Goal: Task Accomplishment & Management: Complete application form

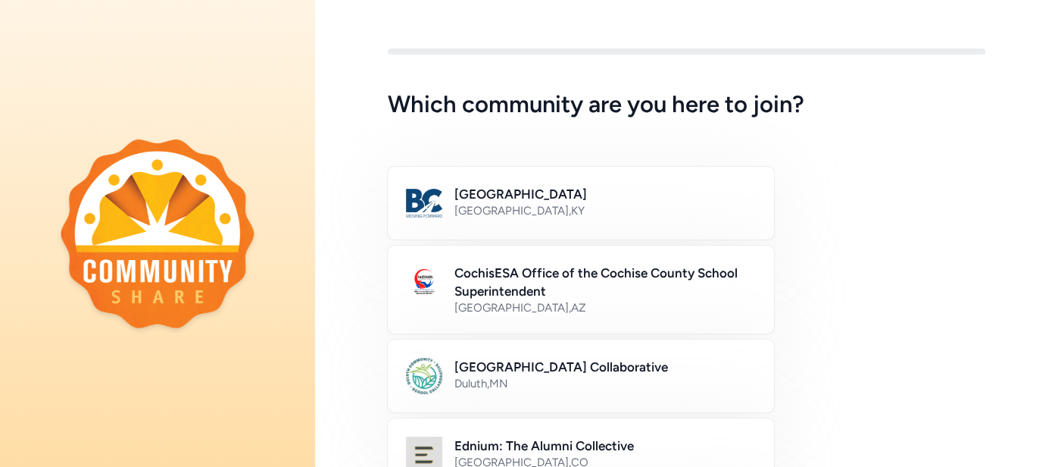
click at [804, 356] on div "[GEOGRAPHIC_DATA] Collaborative [GEOGRAPHIC_DATA] , [GEOGRAPHIC_DATA]" at bounding box center [687, 375] width 598 height 73
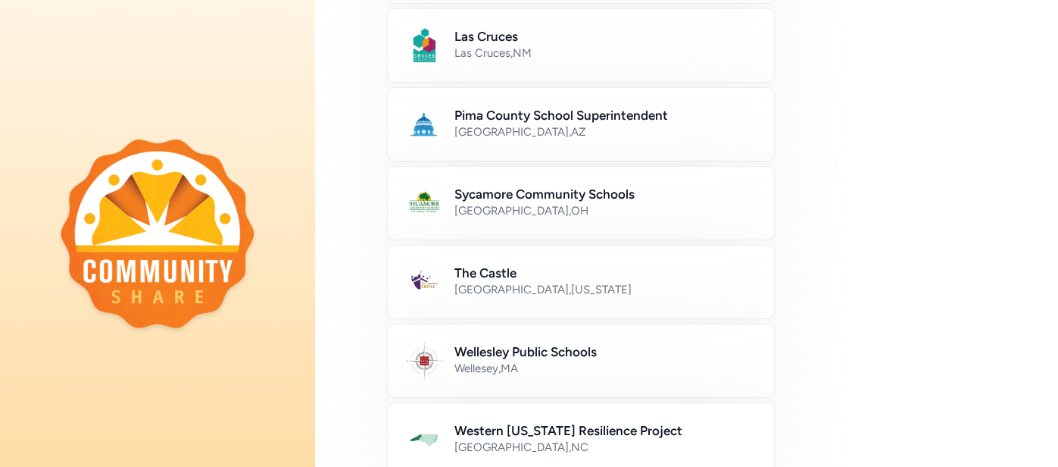
scroll to position [727, 0]
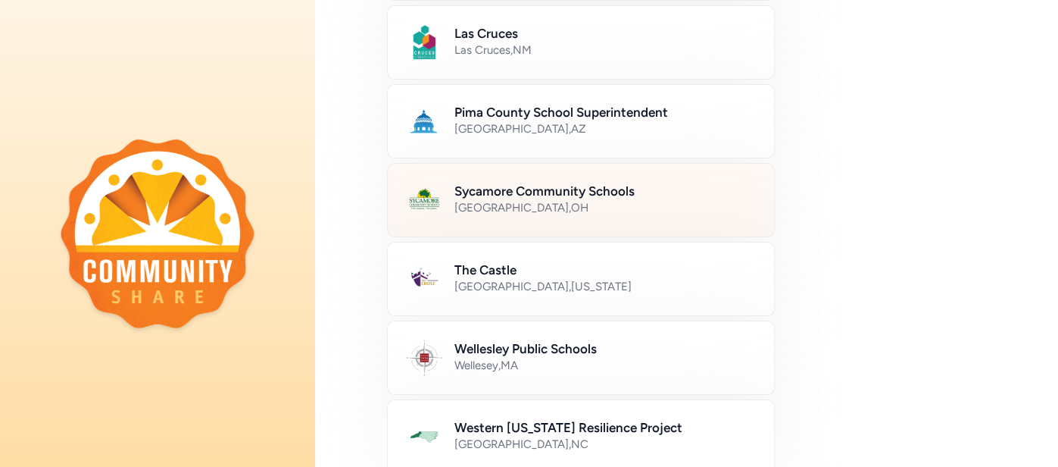
click at [601, 201] on div "[GEOGRAPHIC_DATA] , [GEOGRAPHIC_DATA]" at bounding box center [604, 207] width 301 height 15
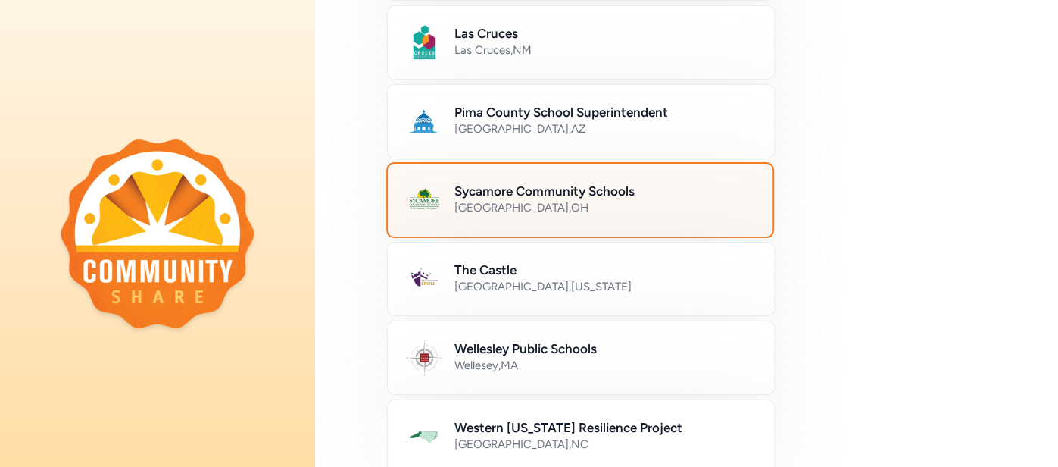
click at [611, 201] on div "[GEOGRAPHIC_DATA] , [GEOGRAPHIC_DATA]" at bounding box center [604, 207] width 300 height 15
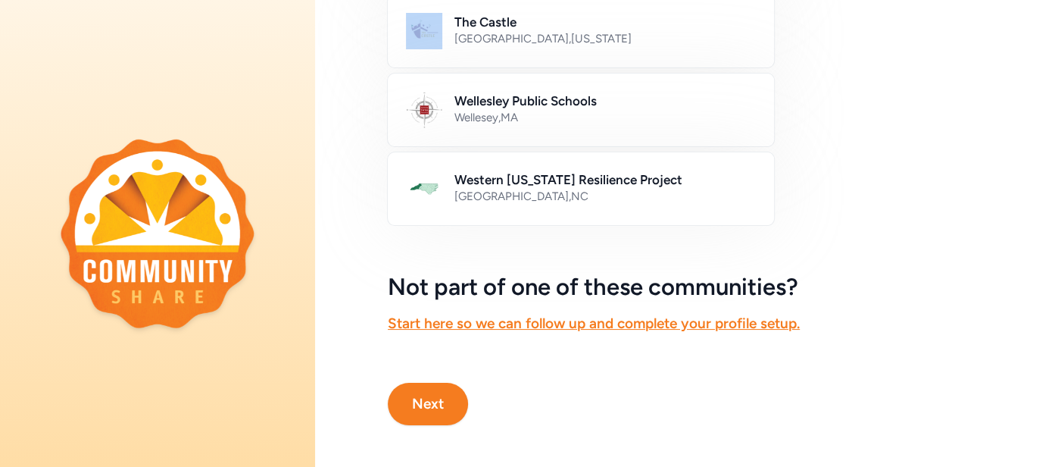
scroll to position [973, 0]
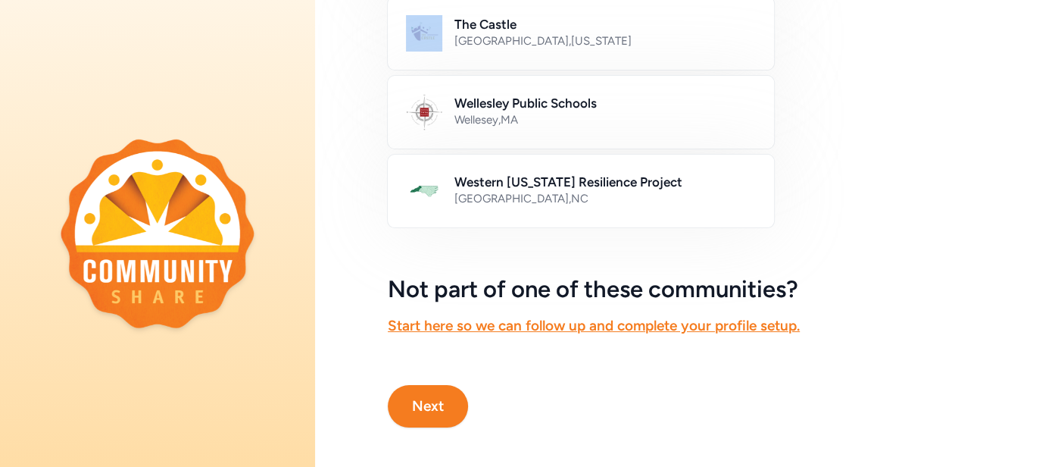
click at [452, 391] on button "Next" at bounding box center [428, 406] width 80 height 42
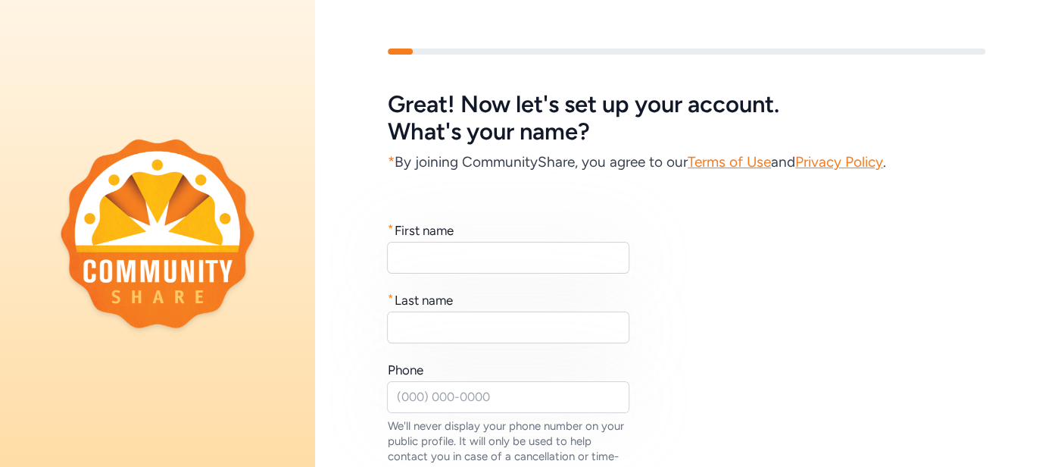
click at [494, 233] on div "* First name" at bounding box center [509, 230] width 242 height 18
click at [494, 242] on input "text" at bounding box center [508, 258] width 242 height 32
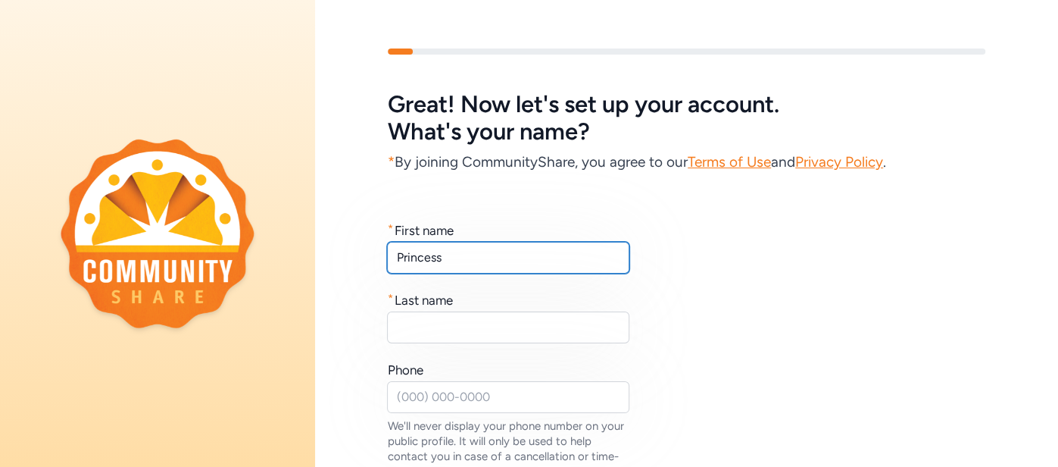
type input "Princess"
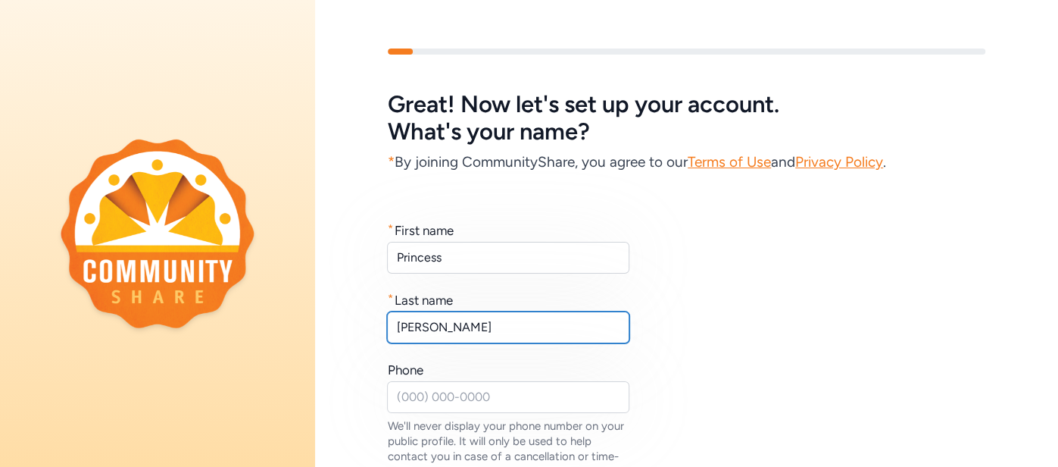
type input "[PERSON_NAME]"
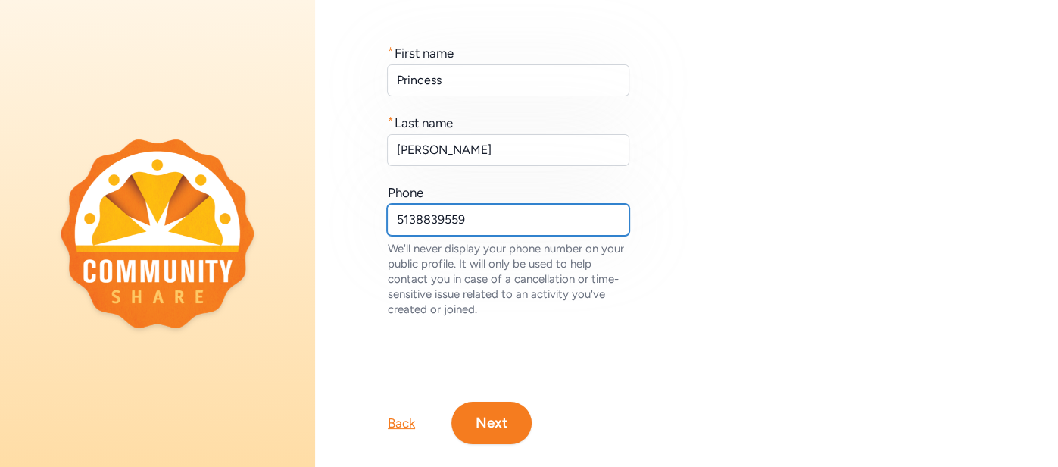
scroll to position [201, 0]
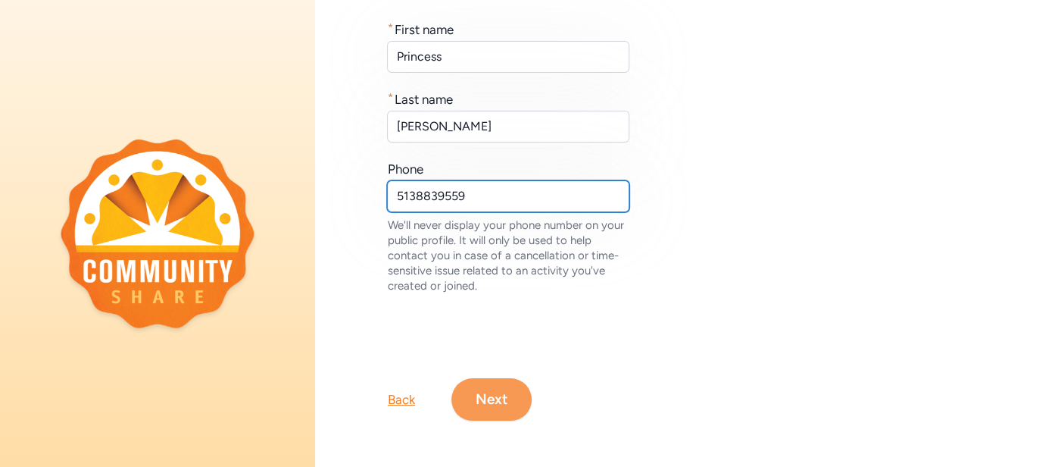
type input "5138839559"
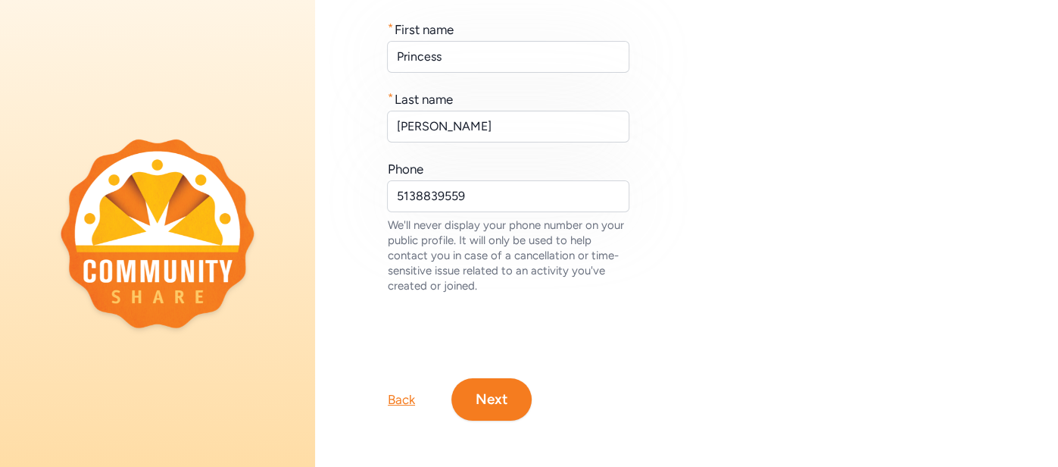
click at [495, 397] on button "Next" at bounding box center [491, 399] width 80 height 42
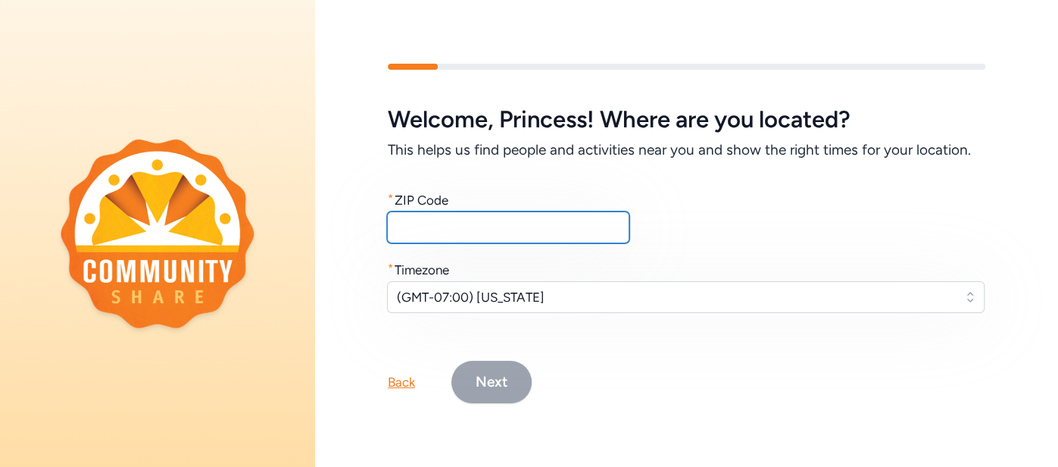
click at [492, 239] on input "text" at bounding box center [508, 227] width 242 height 32
type input "45242"
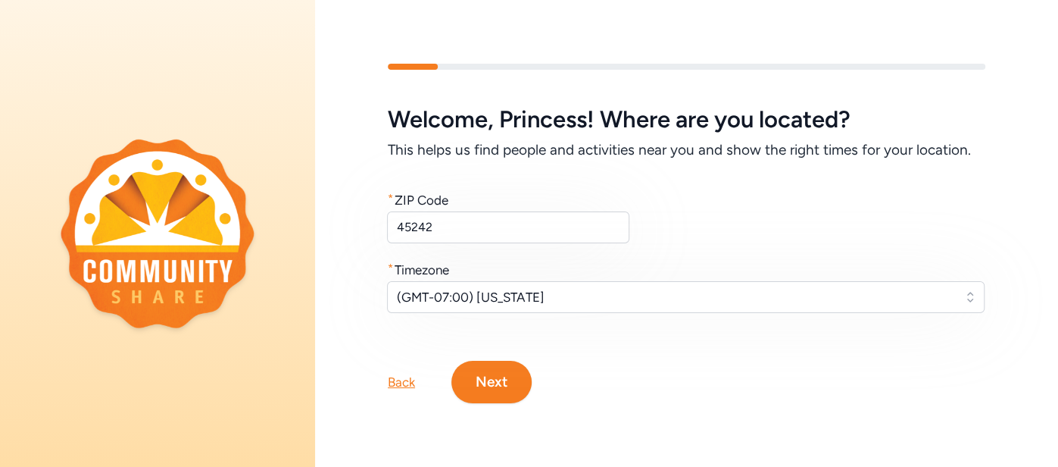
click at [495, 393] on button "Next" at bounding box center [491, 382] width 80 height 42
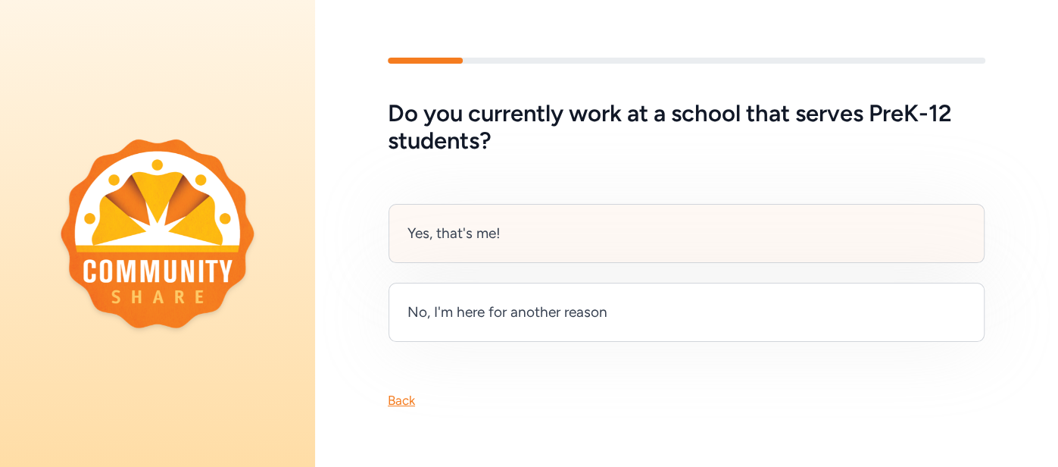
click at [516, 242] on div "Yes, that's me!" at bounding box center [687, 233] width 596 height 59
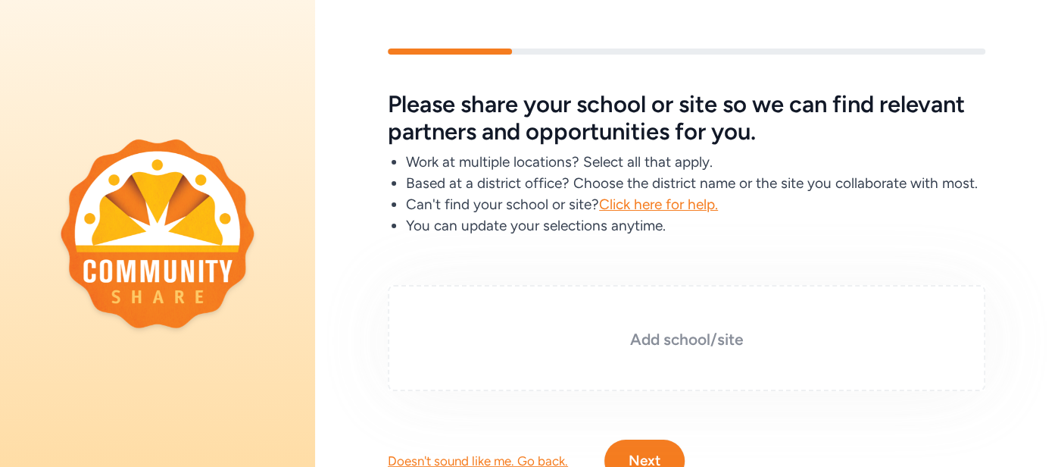
click at [648, 350] on div "Add school/site" at bounding box center [687, 338] width 598 height 106
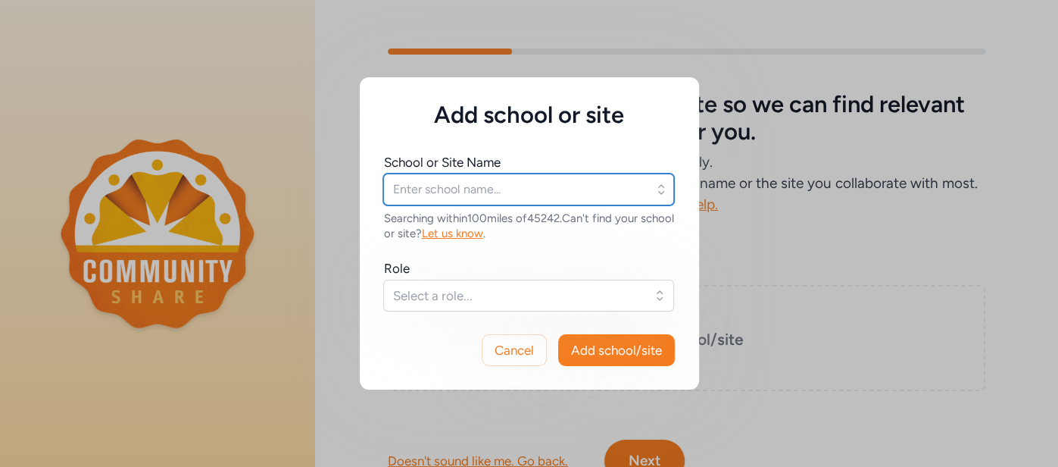
click at [579, 190] on input "text" at bounding box center [528, 189] width 291 height 32
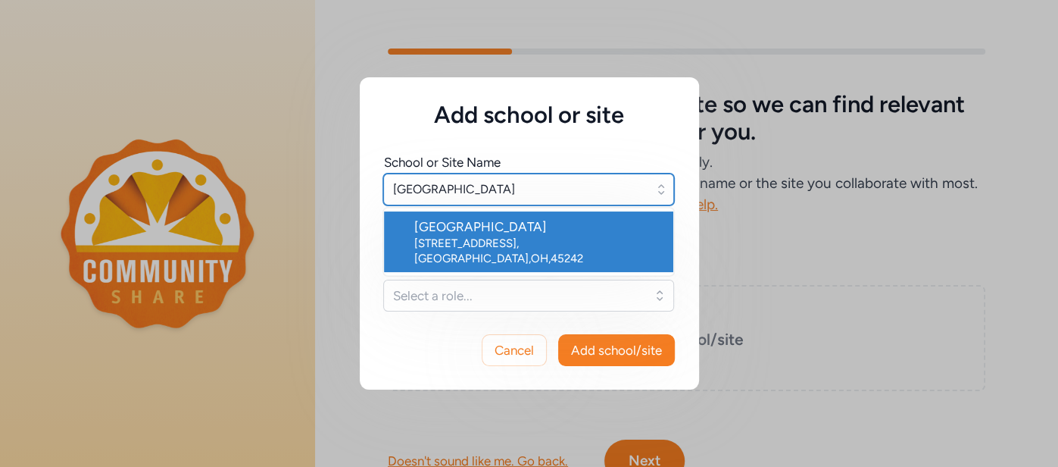
type input "[GEOGRAPHIC_DATA]"
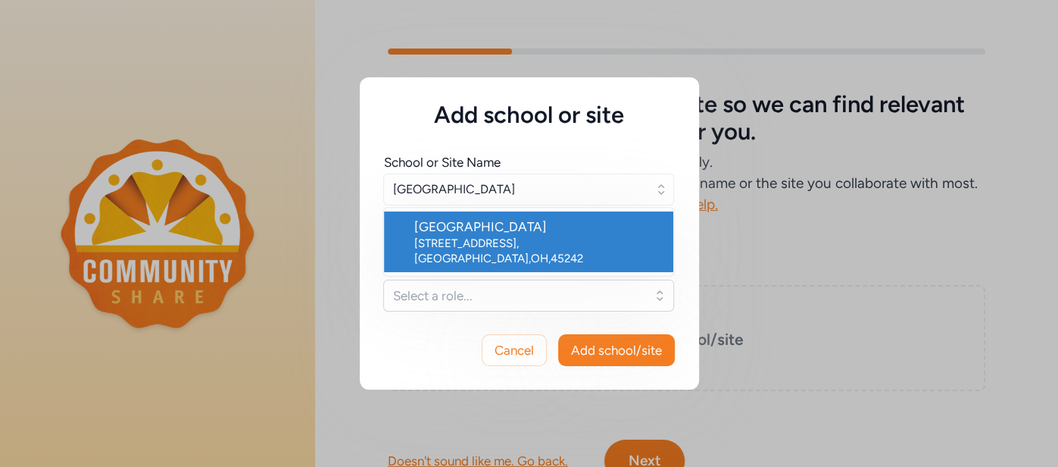
click at [556, 240] on div "[STREET_ADDRESS]" at bounding box center [537, 251] width 247 height 30
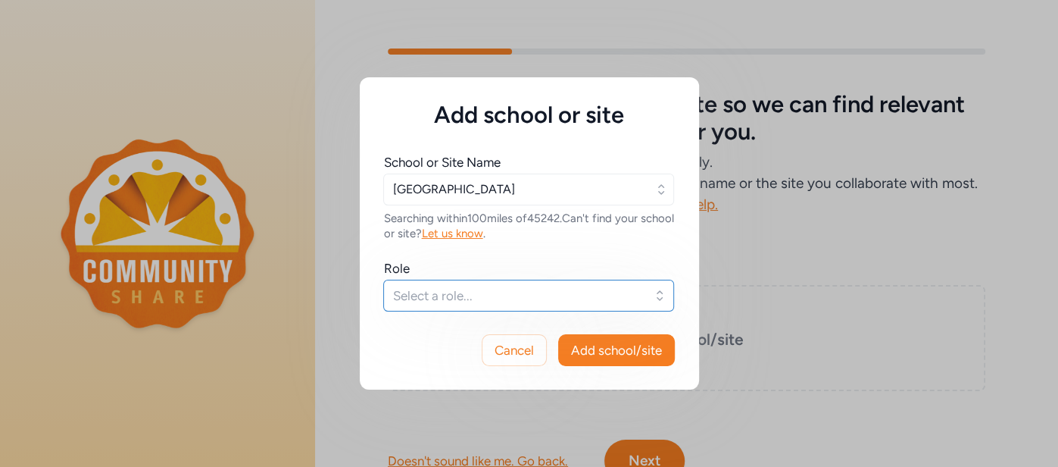
click at [538, 308] on button "Select a role..." at bounding box center [528, 295] width 291 height 32
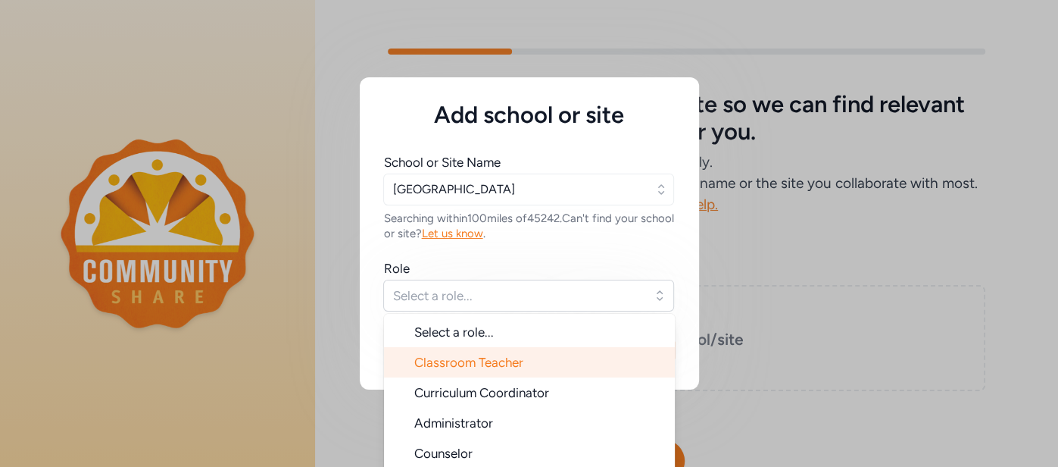
scroll to position [23, 0]
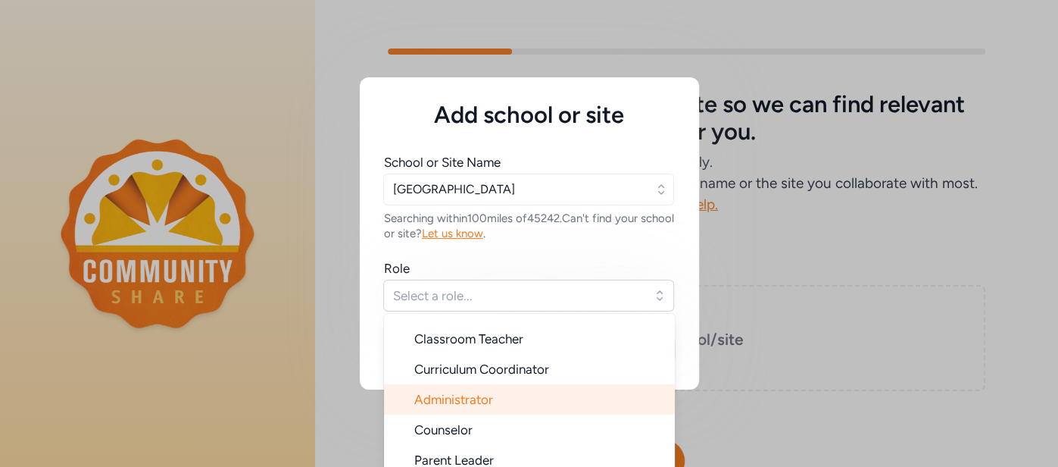
click at [525, 408] on li "Administrator" at bounding box center [529, 399] width 291 height 30
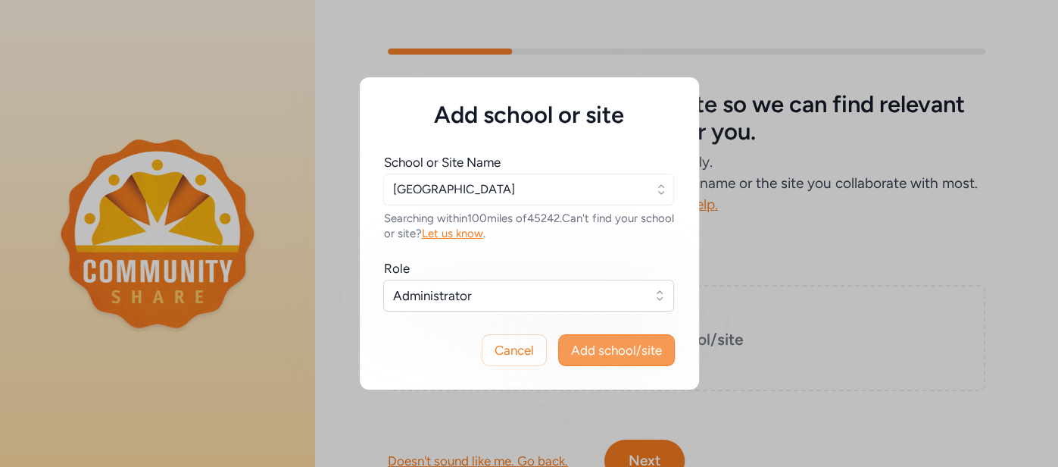
click at [629, 345] on span "Add school/site" at bounding box center [616, 350] width 91 height 18
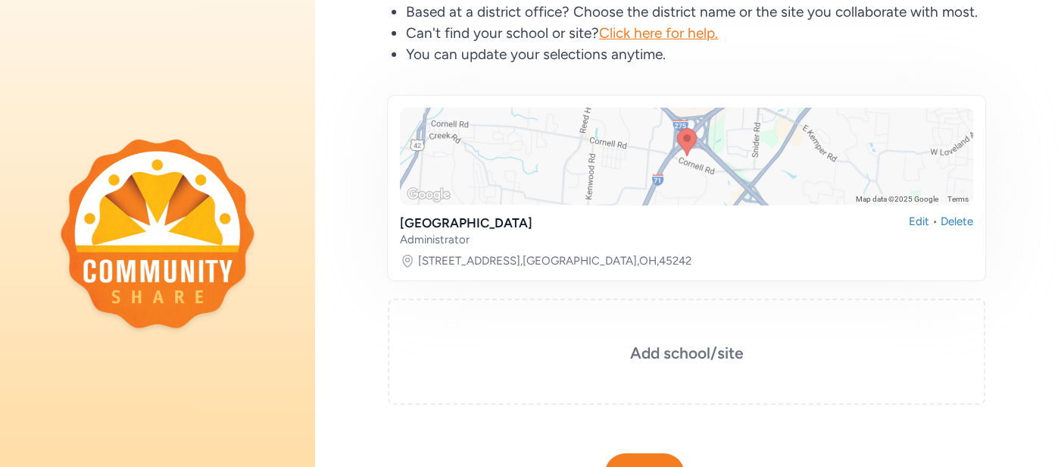
scroll to position [246, 0]
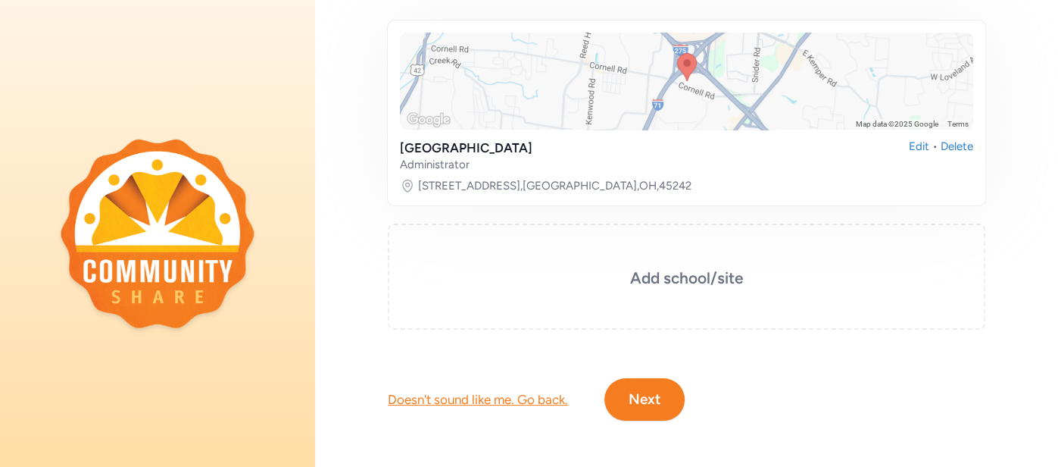
click at [644, 146] on div "[GEOGRAPHIC_DATA] Administrator Edit • [GEOGRAPHIC_DATA]" at bounding box center [686, 155] width 573 height 33
click at [602, 183] on link "[STREET_ADDRESS]" at bounding box center [554, 185] width 273 height 15
click at [648, 419] on div "Please share your school or site so we can find relevant partners and opportuni…" at bounding box center [686, 111] width 743 height 715
click at [642, 403] on button "Next" at bounding box center [644, 399] width 80 height 42
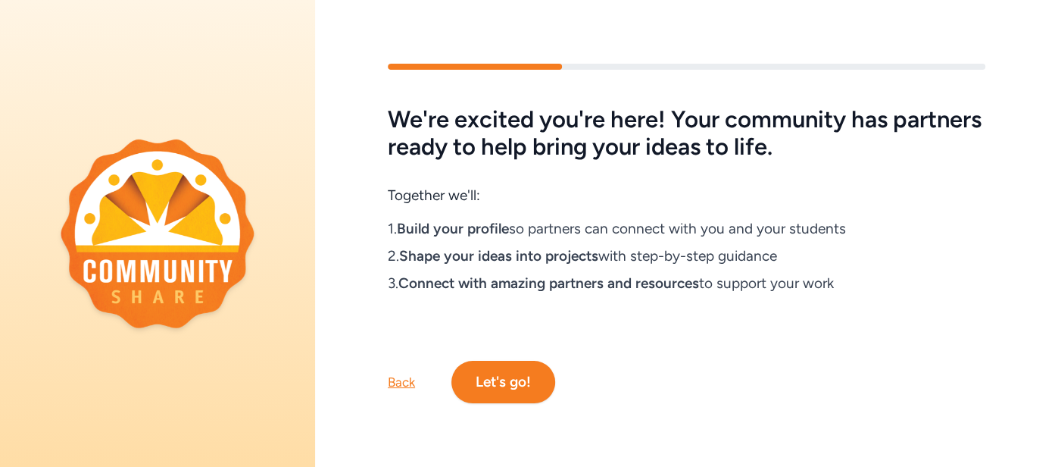
click at [533, 375] on button "Let's go!" at bounding box center [503, 382] width 104 height 42
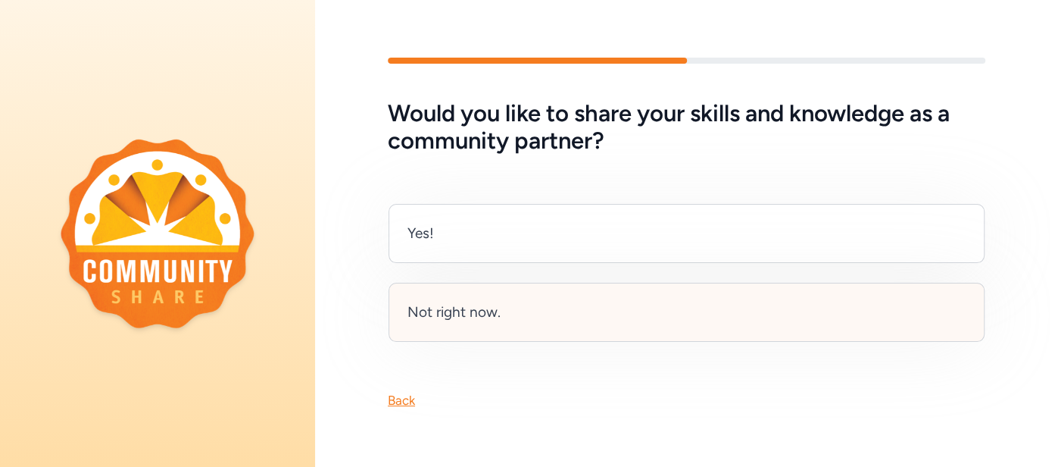
click at [545, 321] on div "Not right now." at bounding box center [687, 312] width 596 height 59
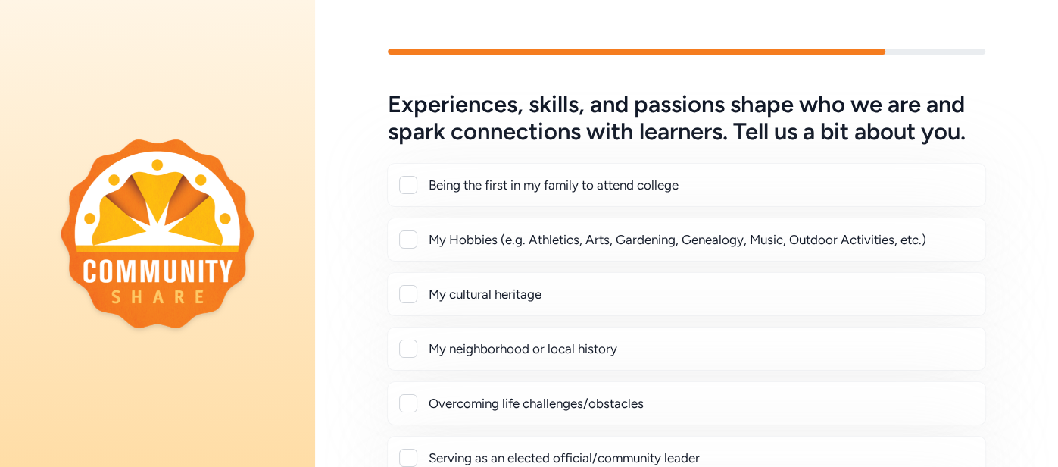
click at [490, 174] on div "Being the first in my family to attend college" at bounding box center [686, 185] width 599 height 44
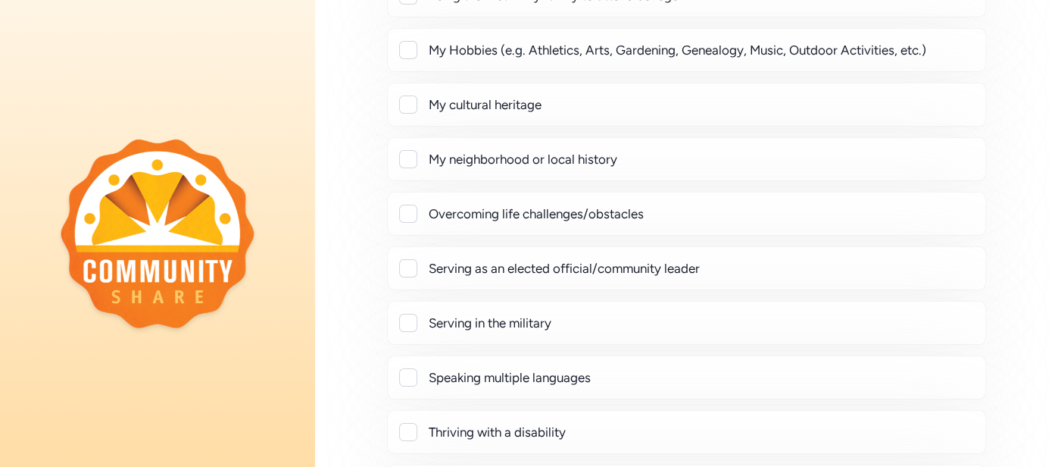
scroll to position [192, 0]
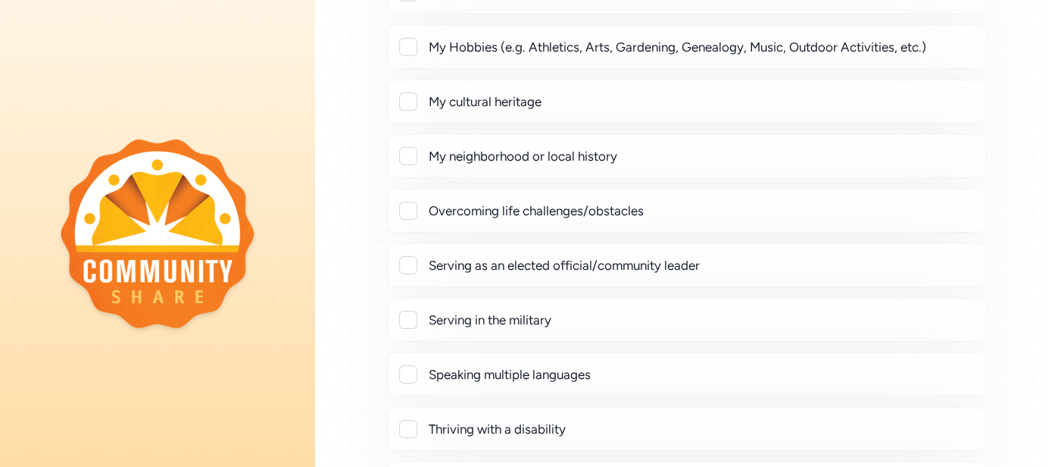
click at [485, 213] on div "Overcoming life challenges/obstacles" at bounding box center [701, 210] width 545 height 18
checkbox input "true"
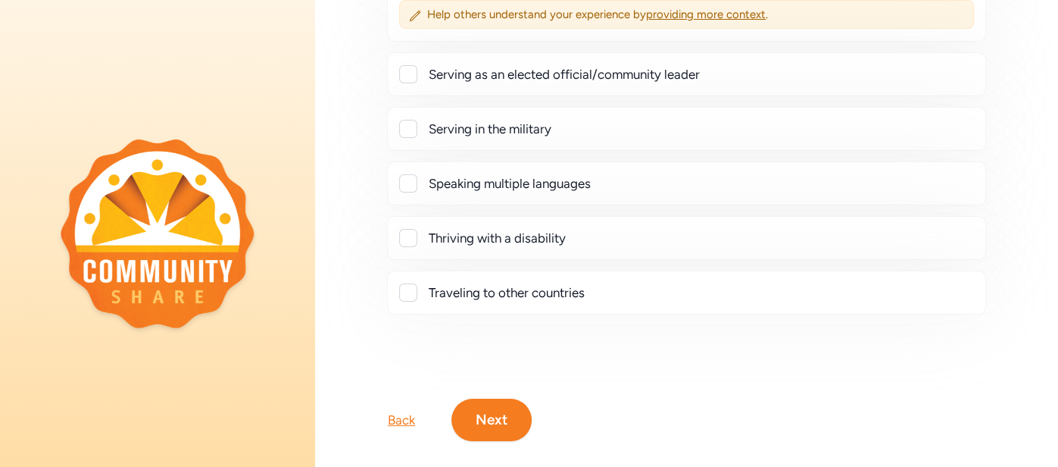
scroll to position [439, 0]
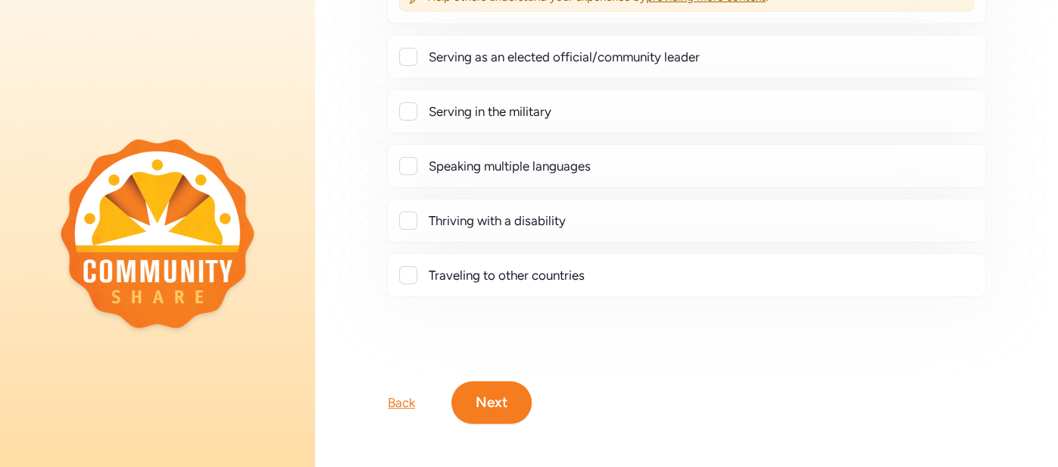
click at [489, 408] on button "Next" at bounding box center [491, 402] width 80 height 42
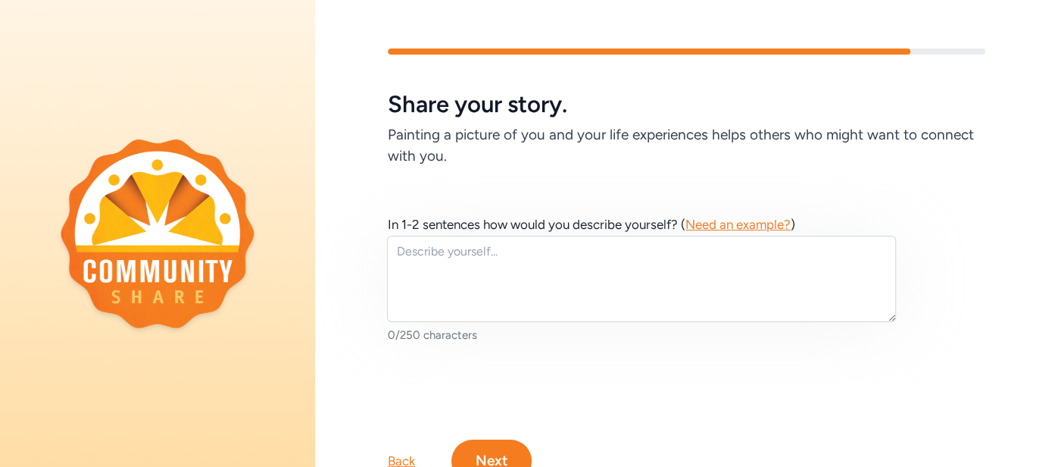
scroll to position [62, 0]
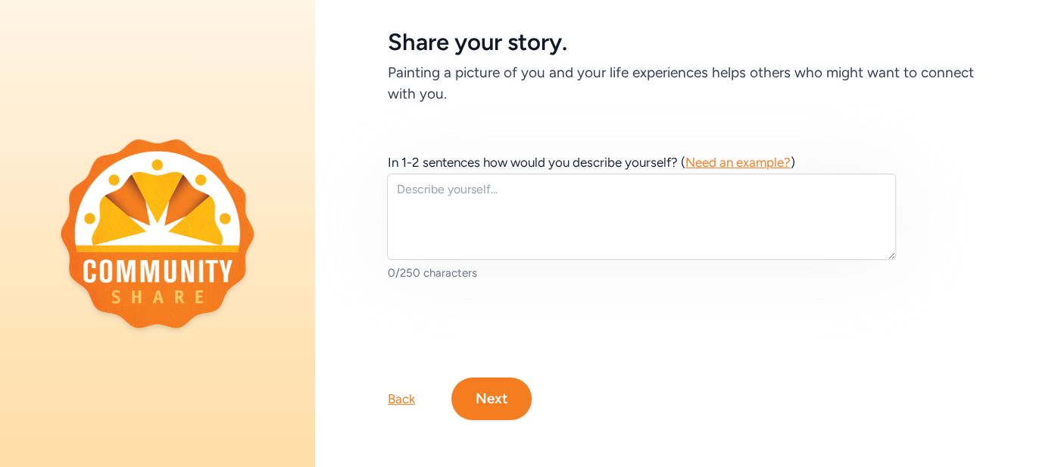
click at [488, 394] on button "Next" at bounding box center [491, 398] width 80 height 42
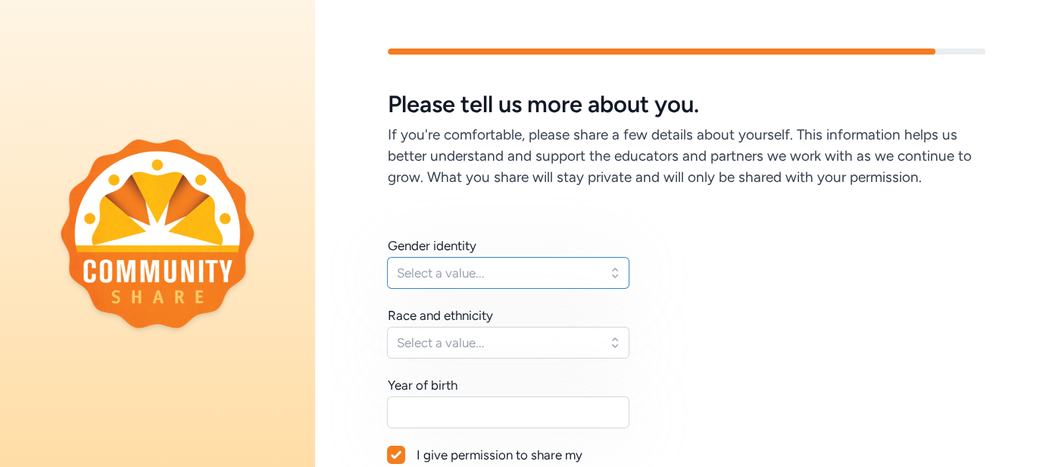
click at [514, 276] on span "Select a value..." at bounding box center [497, 273] width 201 height 18
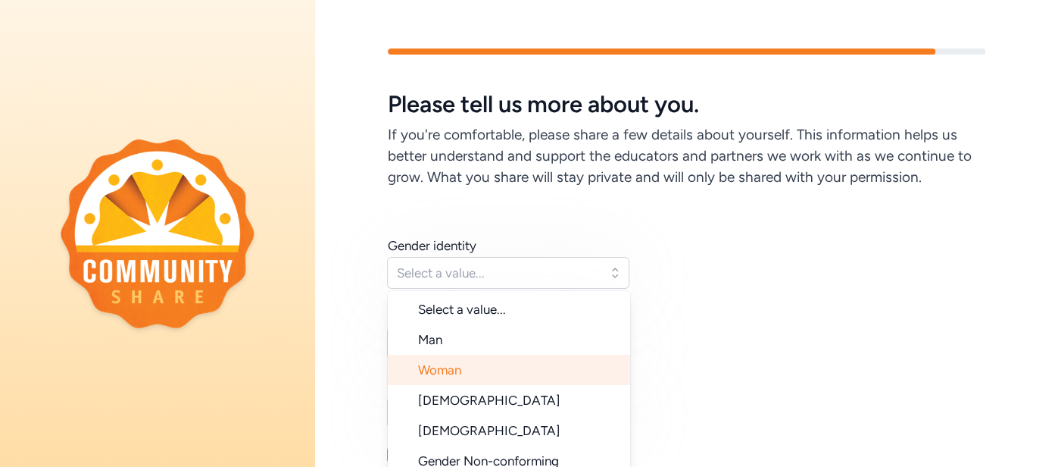
click at [505, 364] on li "Woman" at bounding box center [509, 369] width 242 height 30
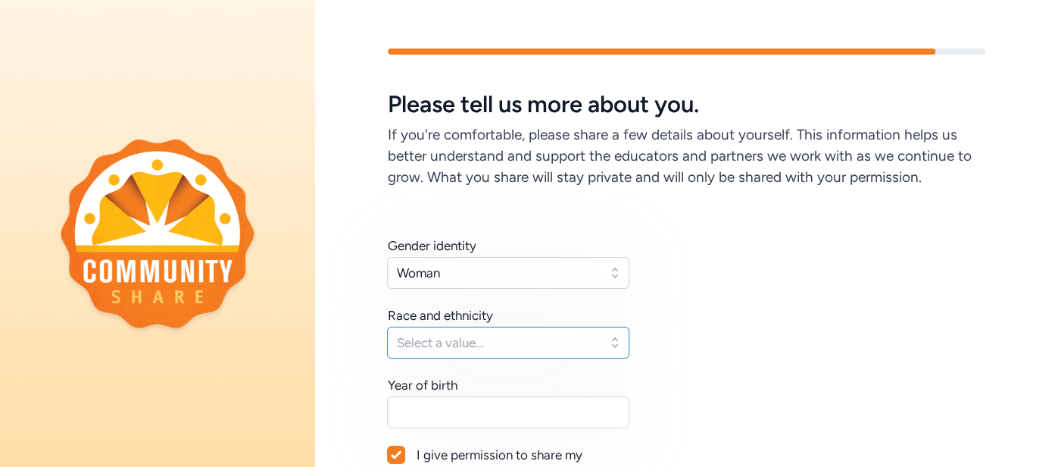
click at [500, 347] on span "Select a value..." at bounding box center [497, 342] width 201 height 18
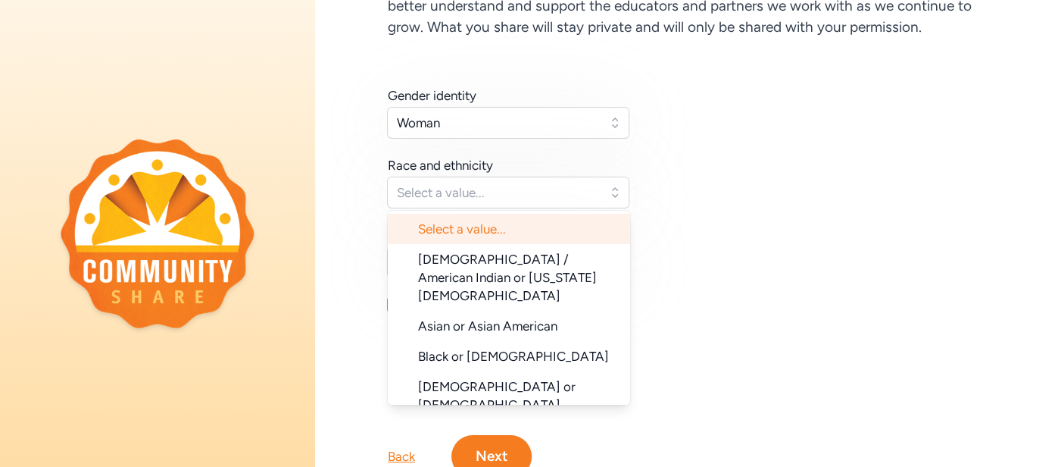
scroll to position [151, 0]
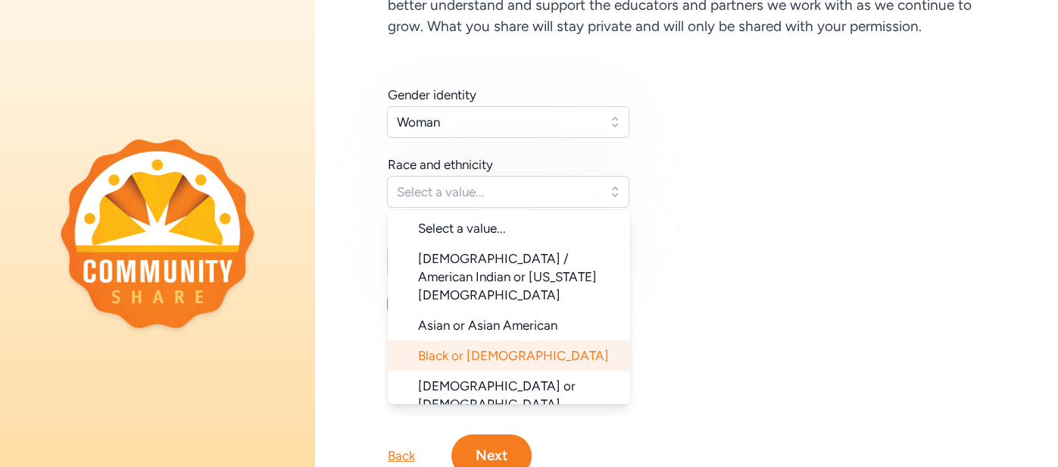
click at [495, 348] on span "Black or [DEMOGRAPHIC_DATA]" at bounding box center [513, 355] width 191 height 15
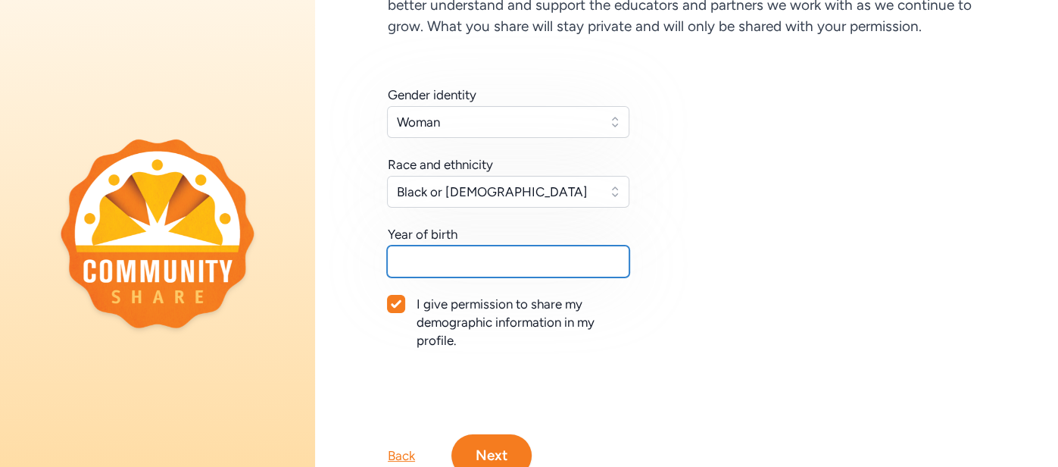
click at [453, 263] on input "text" at bounding box center [508, 261] width 242 height 32
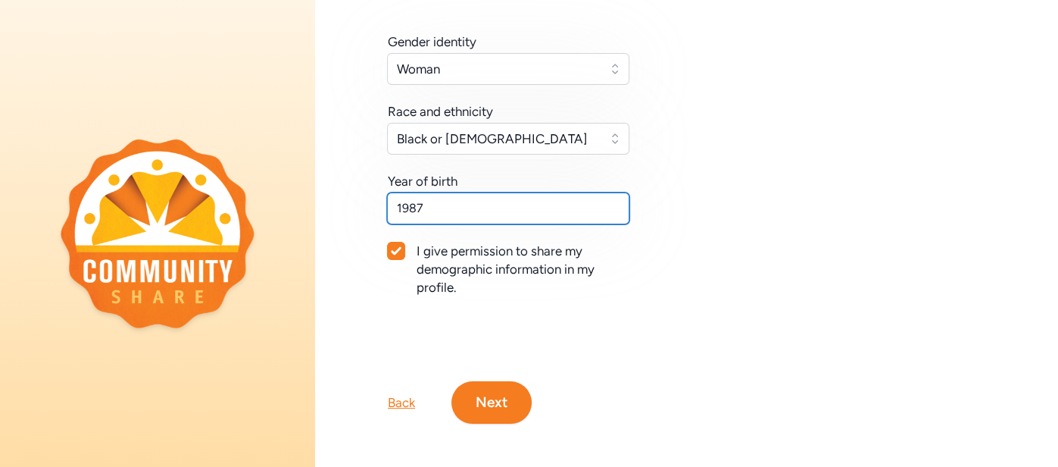
scroll to position [208, 0]
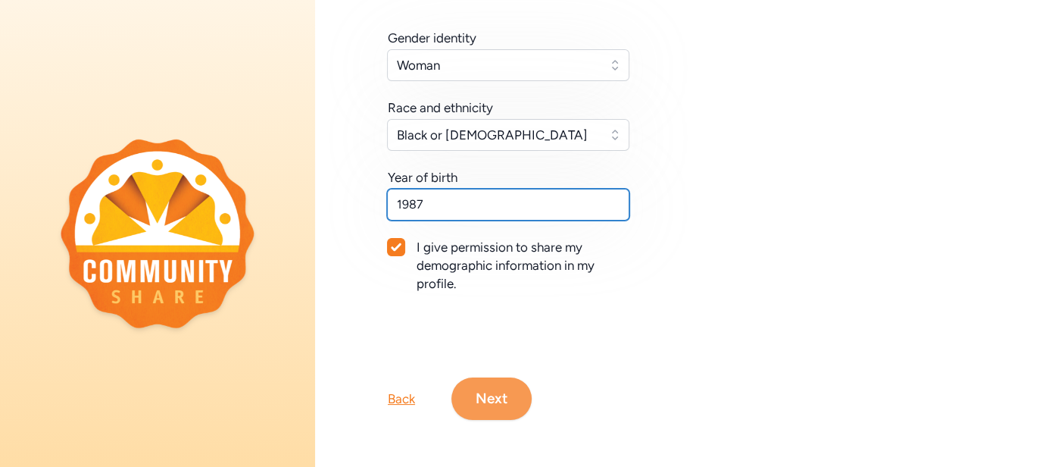
type input "1987"
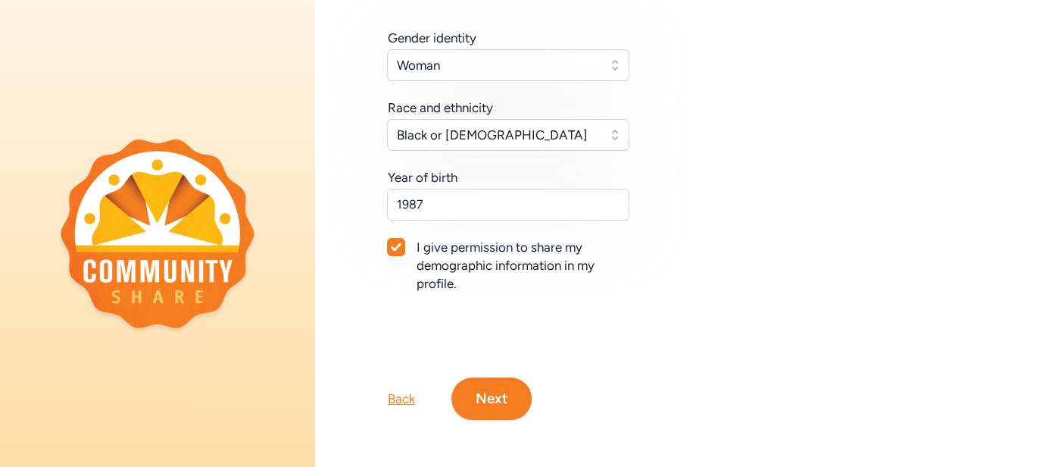
click at [486, 394] on button "Next" at bounding box center [491, 398] width 80 height 42
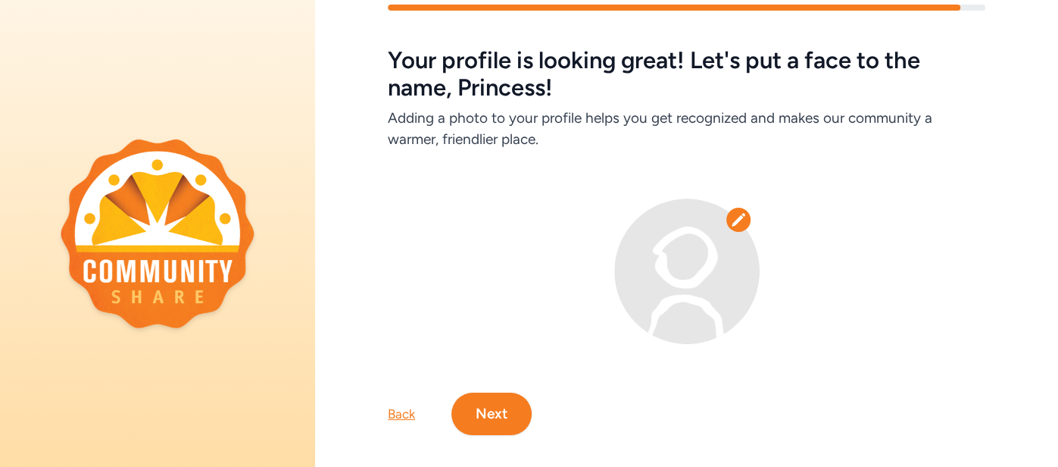
scroll to position [60, 0]
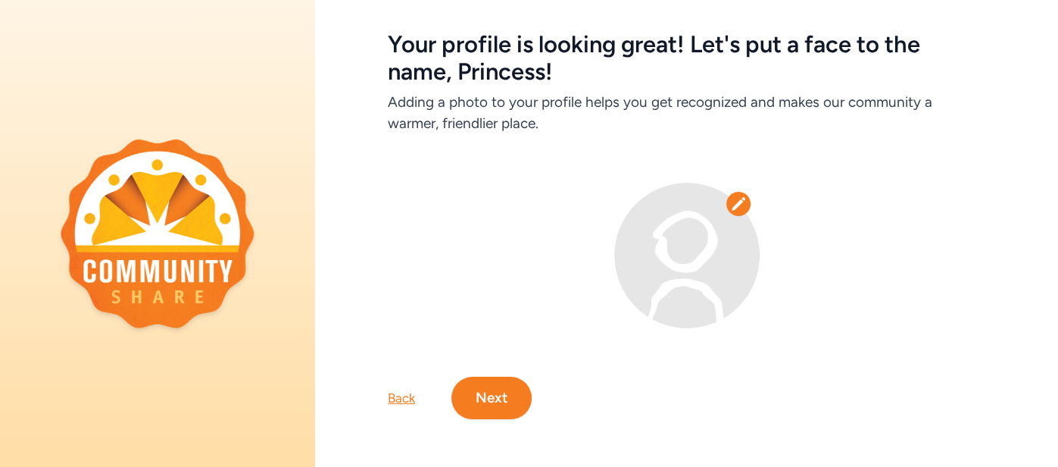
click at [492, 395] on button "Next" at bounding box center [491, 397] width 80 height 42
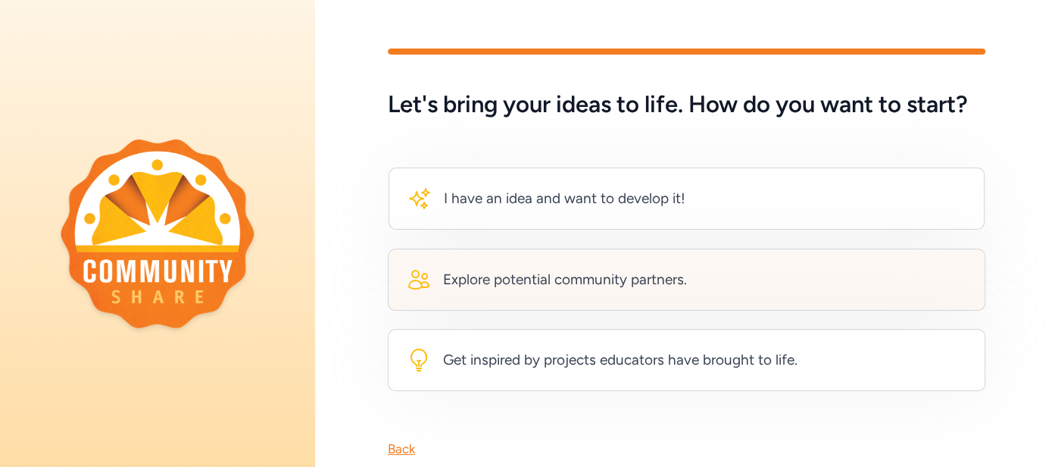
click at [521, 285] on div "Explore potential community partners." at bounding box center [565, 279] width 244 height 21
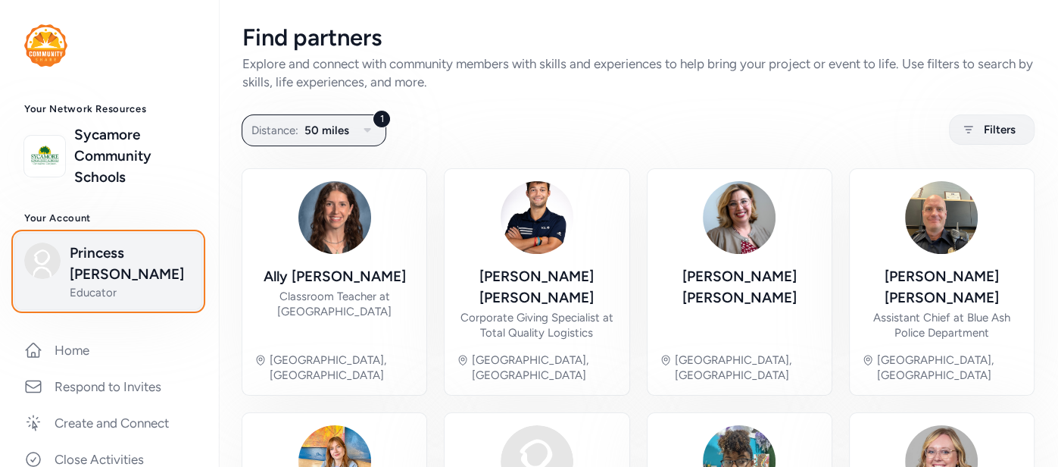
click at [77, 296] on span "Educator" at bounding box center [131, 292] width 123 height 15
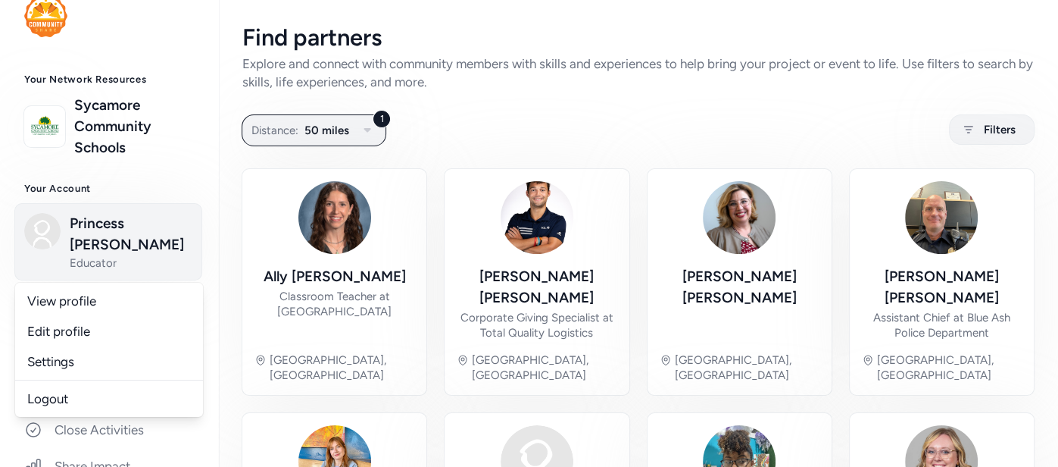
scroll to position [34, 0]
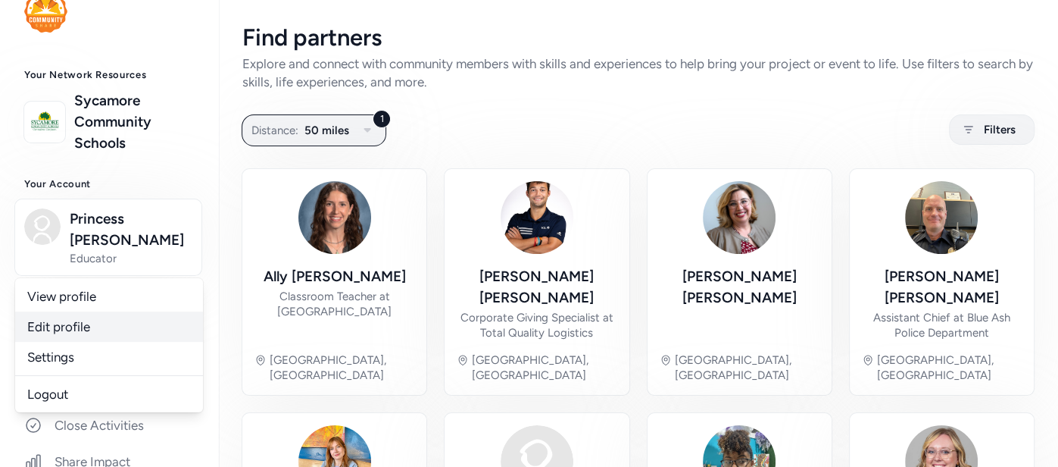
click at [124, 324] on link "Edit profile" at bounding box center [109, 326] width 188 height 30
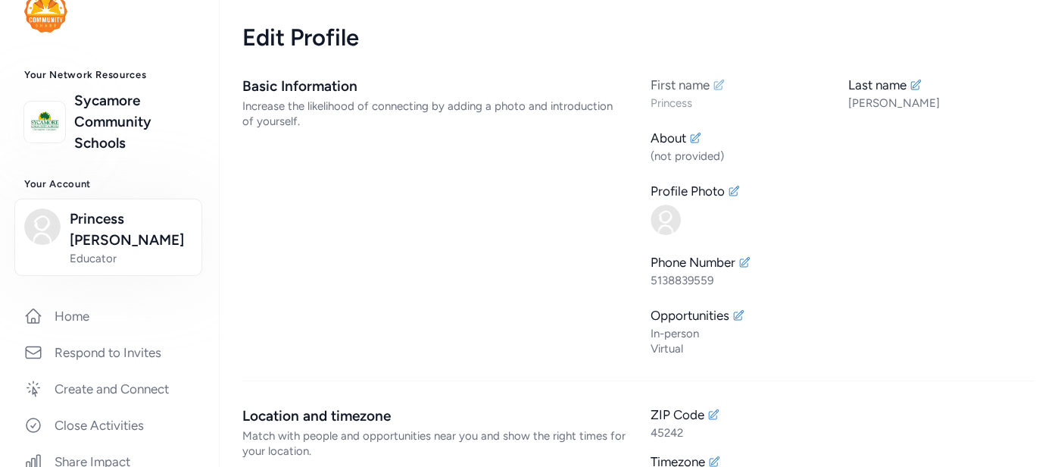
click at [719, 85] on icon at bounding box center [719, 85] width 12 height 12
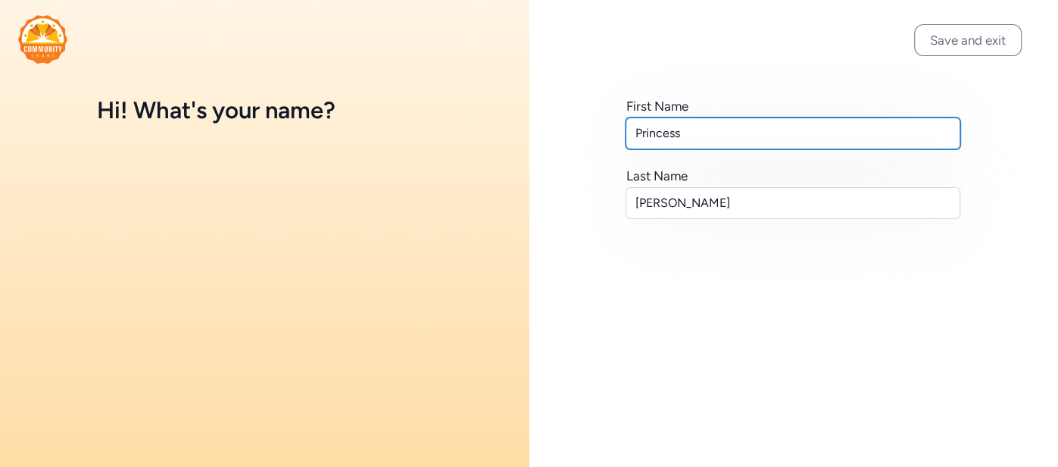
click at [635, 137] on input "Princess" at bounding box center [794, 133] width 336 height 32
type input "Dr. Princess"
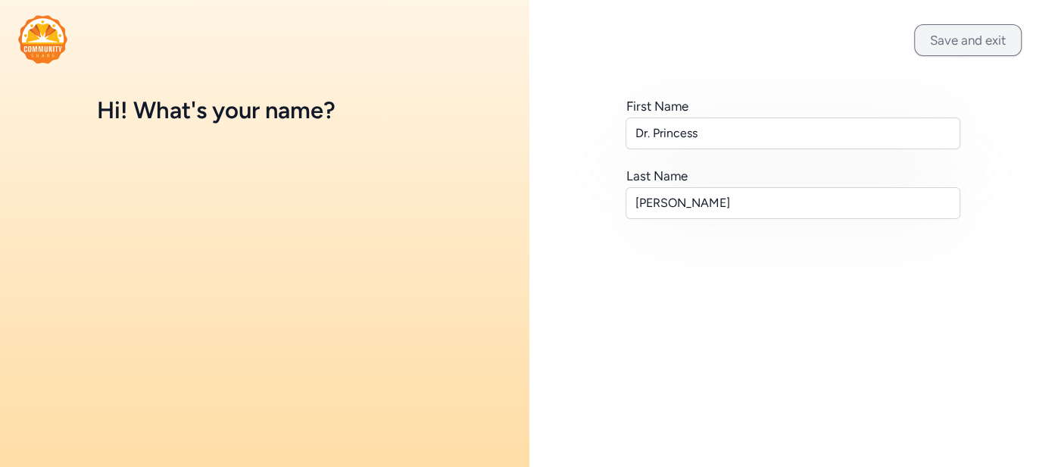
click at [973, 35] on button "Save and exit" at bounding box center [968, 40] width 108 height 32
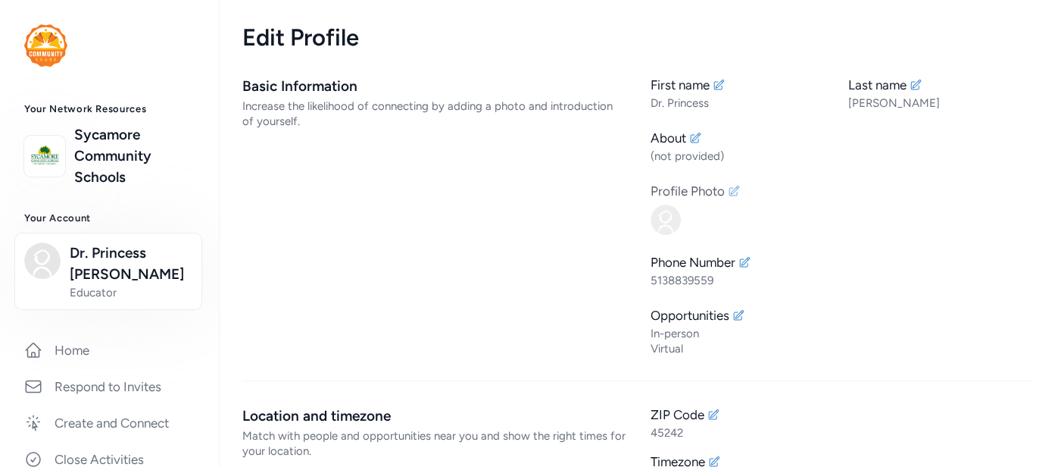
click at [730, 198] on div "Profile Photo" at bounding box center [843, 191] width 384 height 18
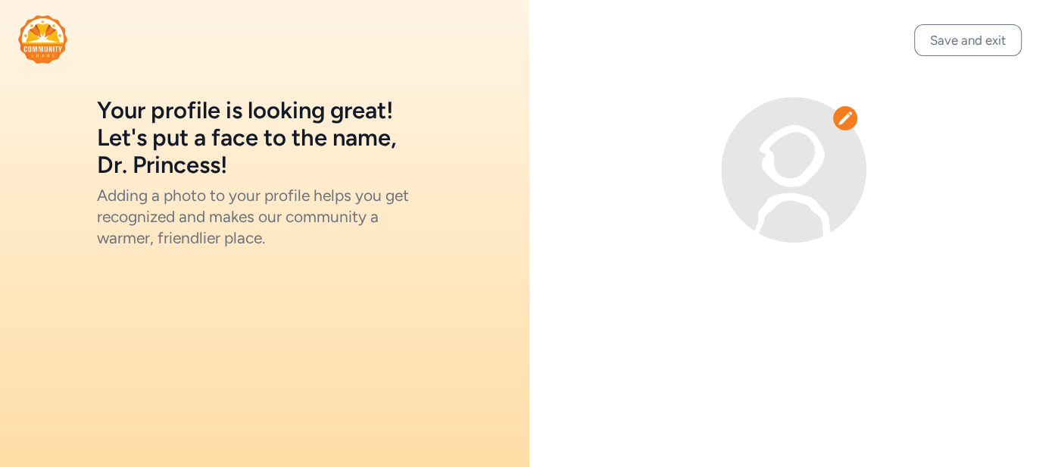
click at [848, 116] on icon at bounding box center [845, 117] width 14 height 13
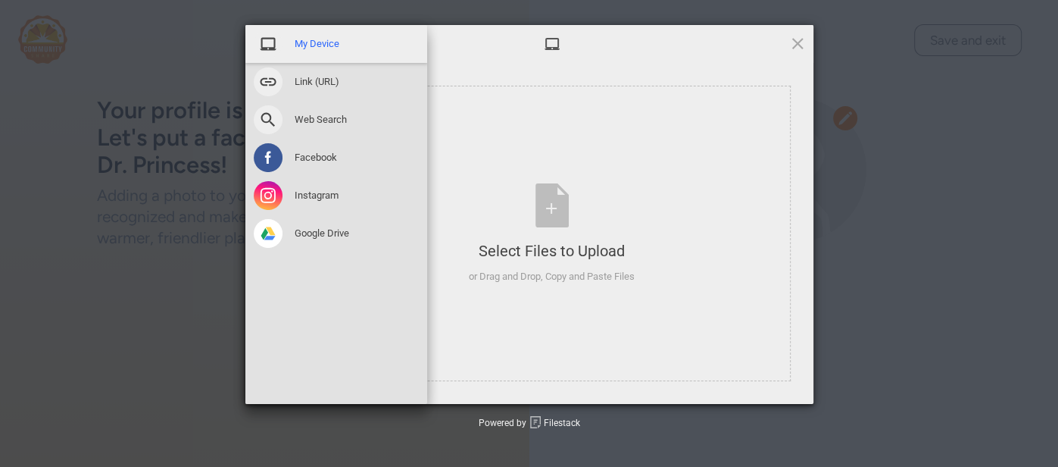
click at [317, 55] on div "My Device" at bounding box center [336, 44] width 182 height 38
click at [272, 162] on span at bounding box center [268, 157] width 29 height 29
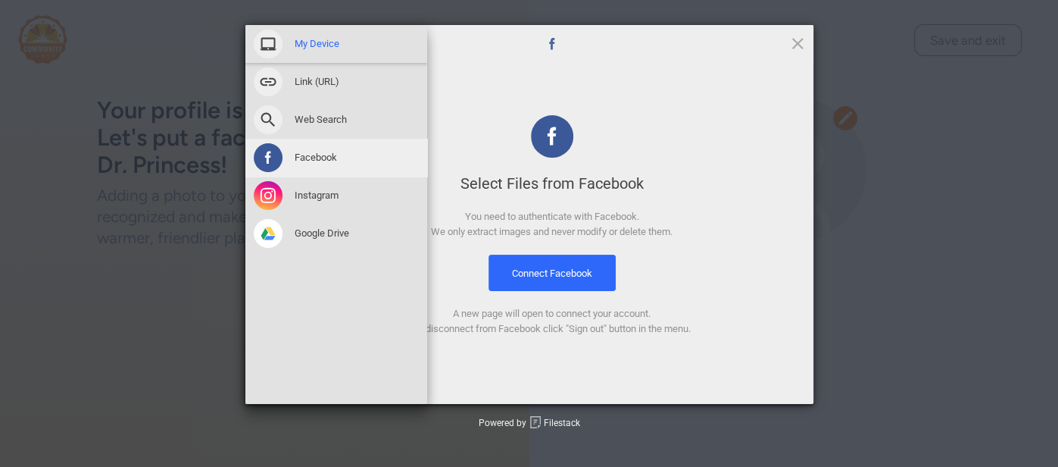
click at [272, 48] on span at bounding box center [268, 44] width 29 height 29
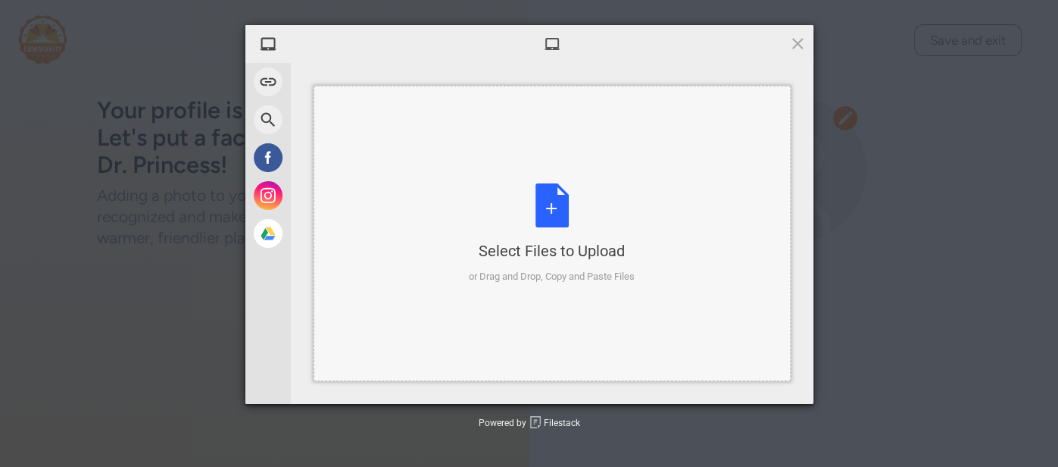
click at [528, 213] on div "Select Files to Upload or Drag and Drop, Copy and Paste Files" at bounding box center [552, 233] width 166 height 101
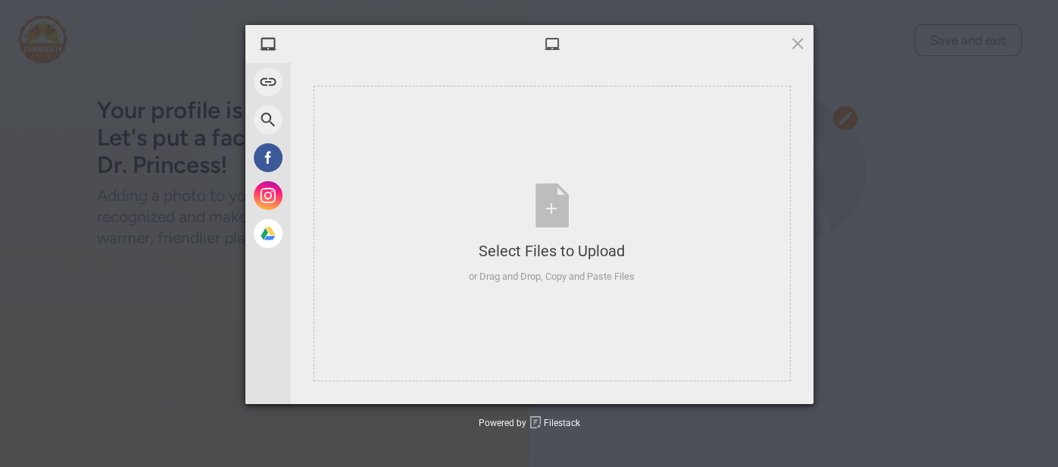
click at [807, 43] on div at bounding box center [552, 44] width 523 height 38
click at [795, 37] on span at bounding box center [797, 43] width 17 height 17
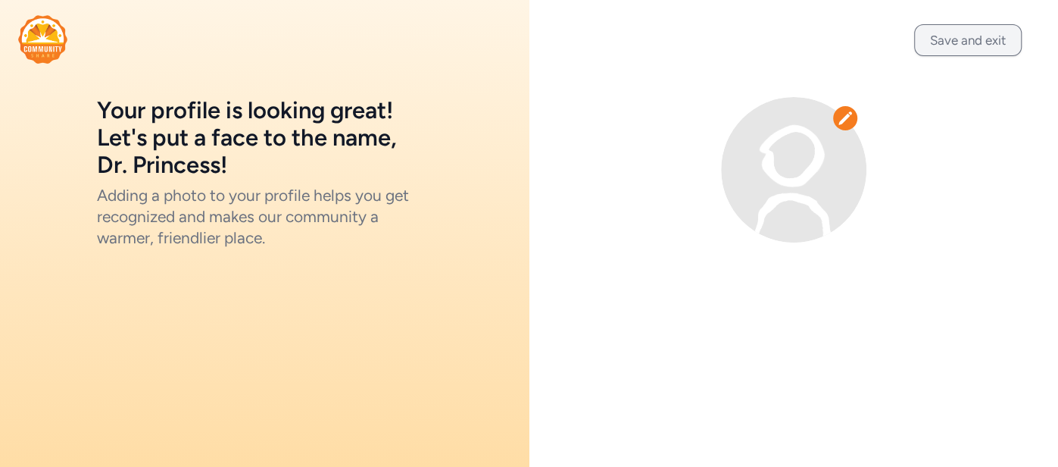
click at [954, 26] on button "Save and exit" at bounding box center [968, 40] width 108 height 32
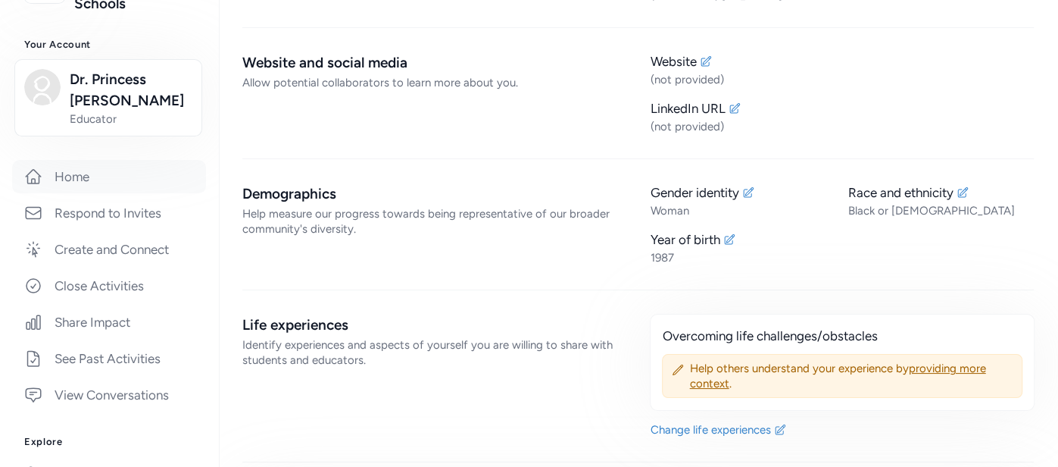
scroll to position [187, 0]
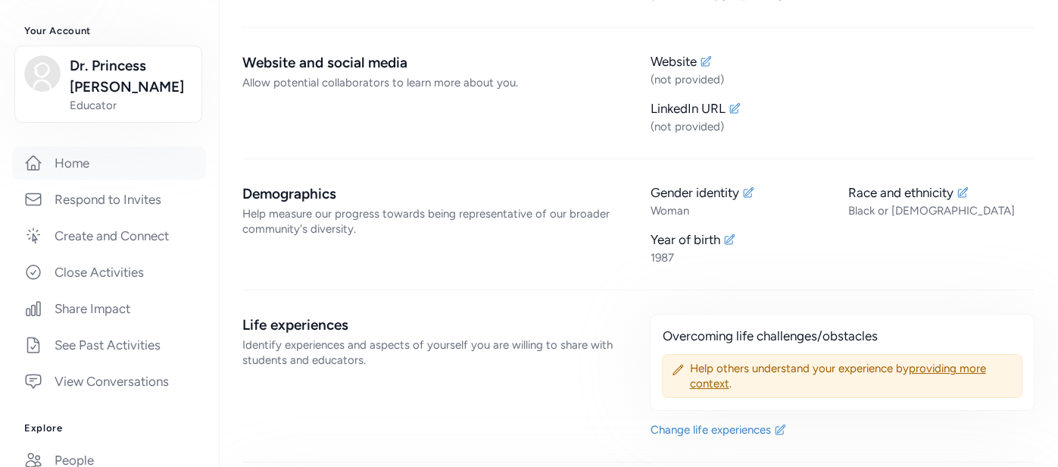
click at [105, 168] on link "Home" at bounding box center [109, 162] width 194 height 33
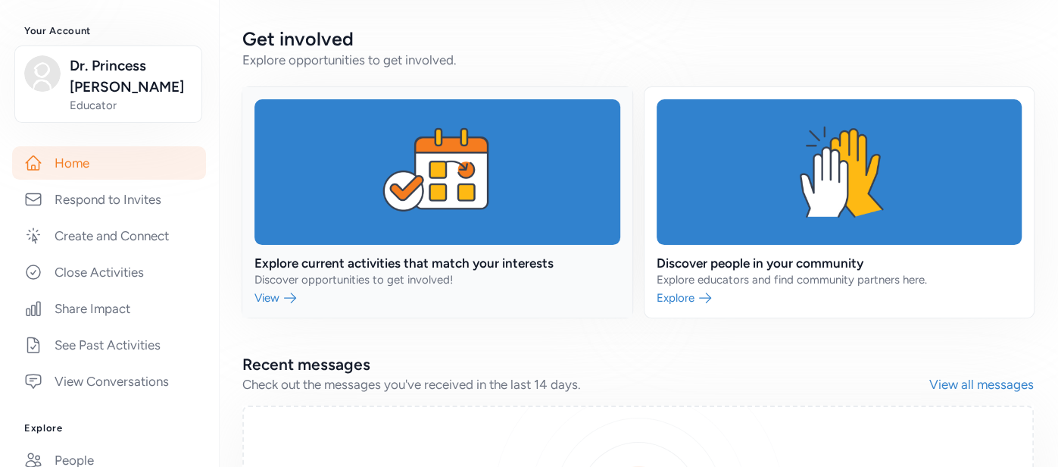
scroll to position [444, 0]
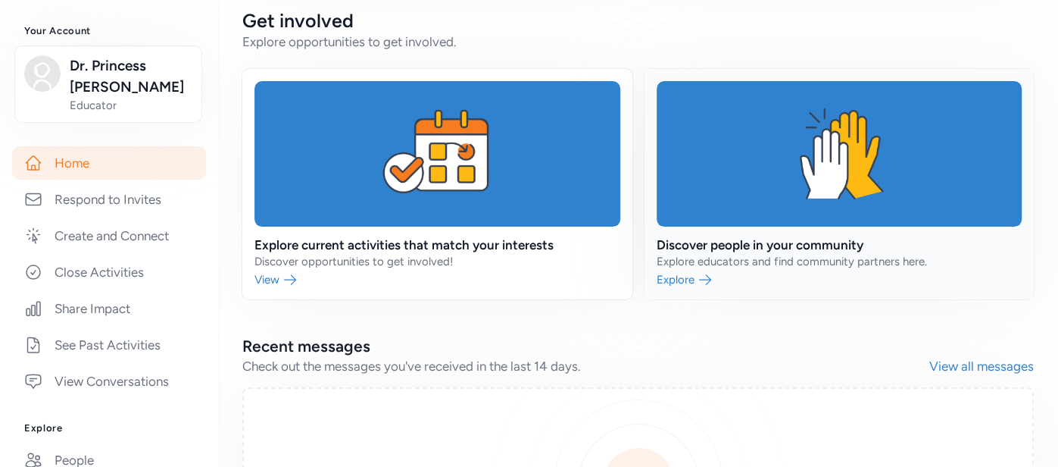
click at [672, 270] on link at bounding box center [840, 184] width 390 height 230
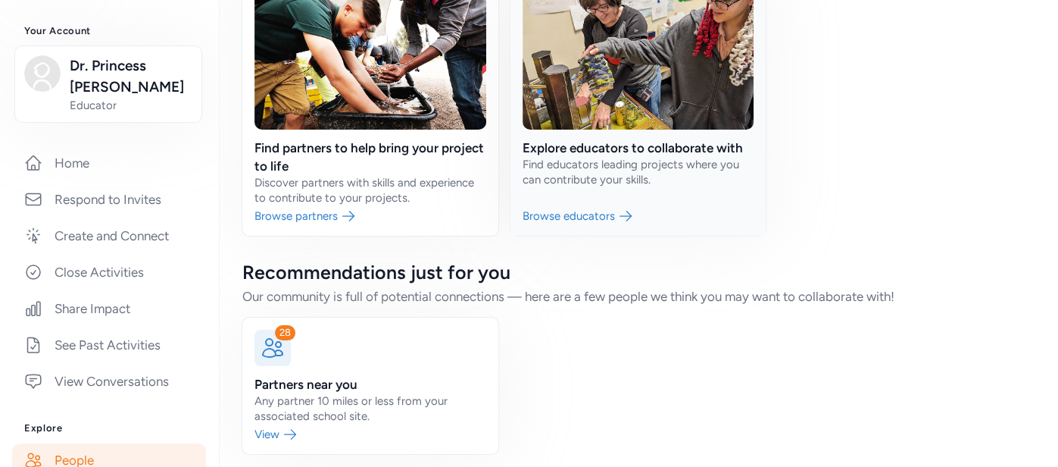
scroll to position [153, 0]
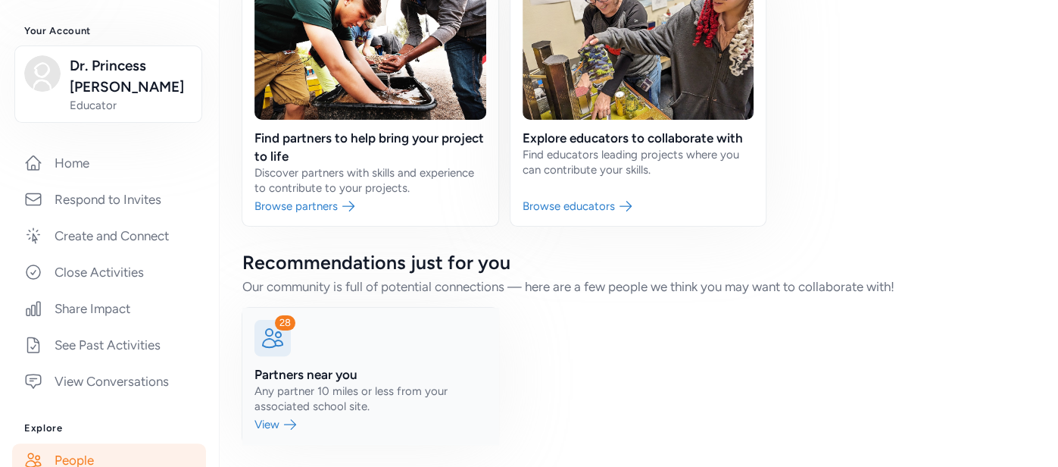
click at [357, 383] on link at bounding box center [370, 376] width 256 height 136
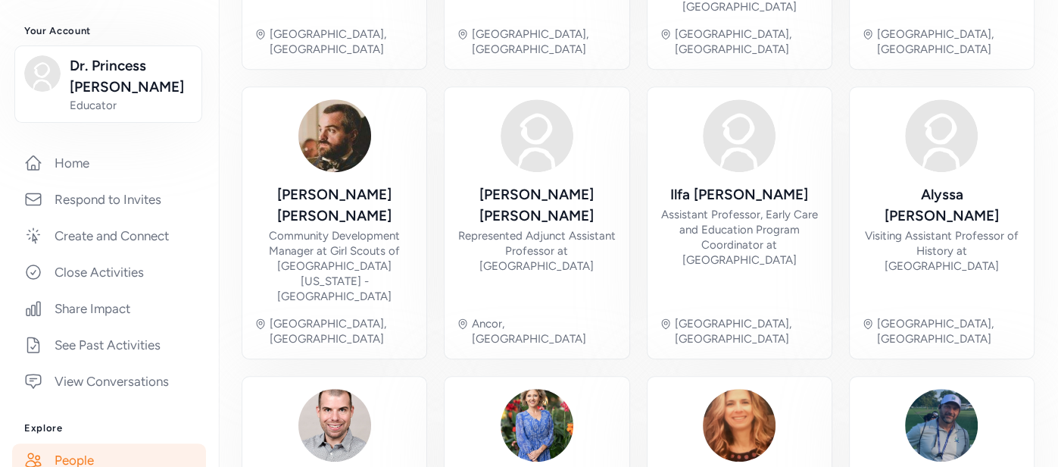
scroll to position [611, 0]
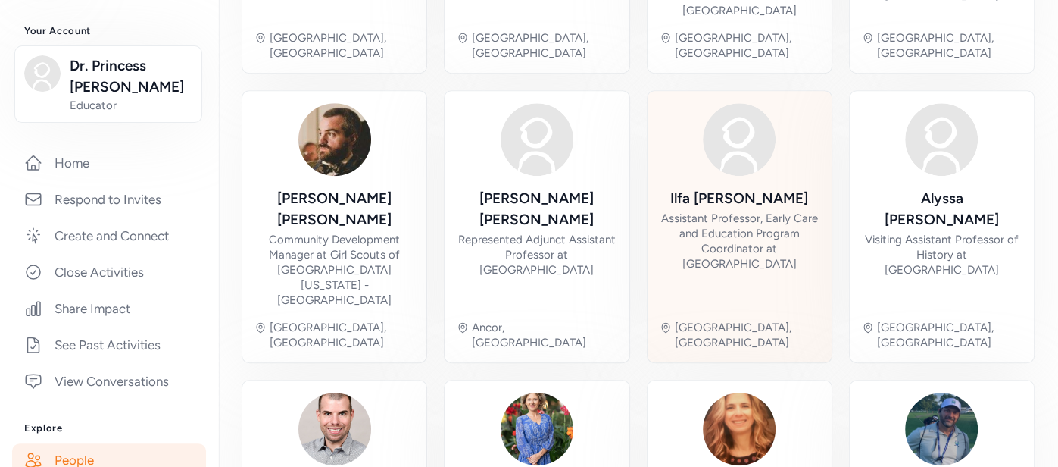
click at [745, 211] on div "Assistant Professor, Early Care and Education Program Coordinator at [GEOGRAPHI…" at bounding box center [740, 241] width 160 height 61
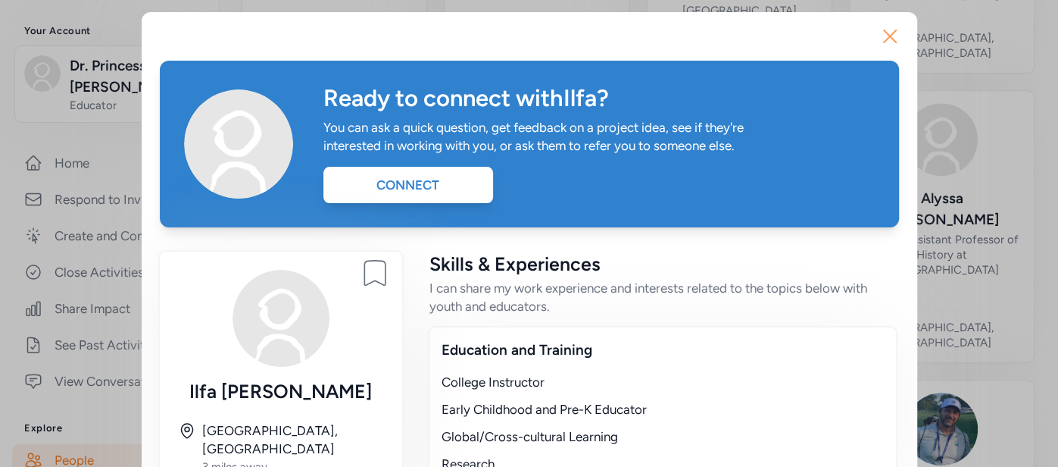
click at [884, 45] on icon "button" at bounding box center [890, 36] width 24 height 24
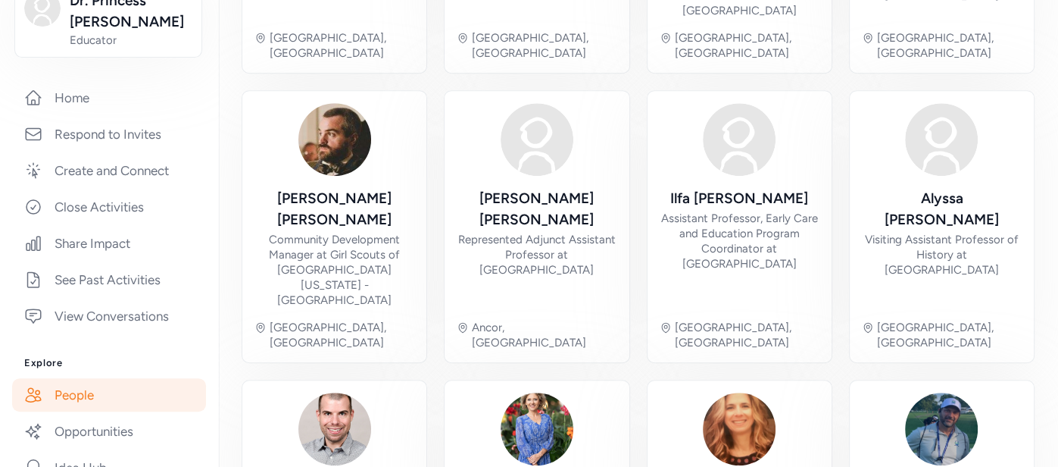
scroll to position [266, 0]
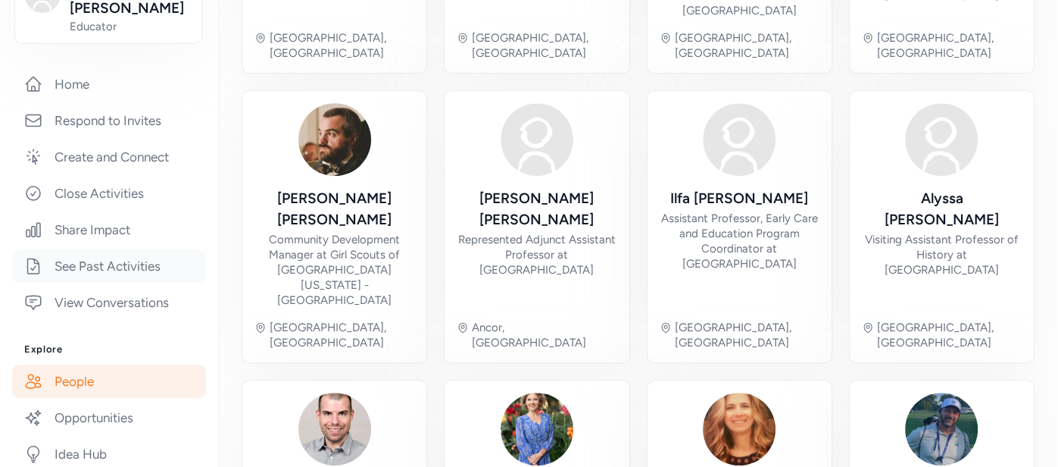
click at [146, 255] on link "See Past Activities" at bounding box center [109, 265] width 194 height 33
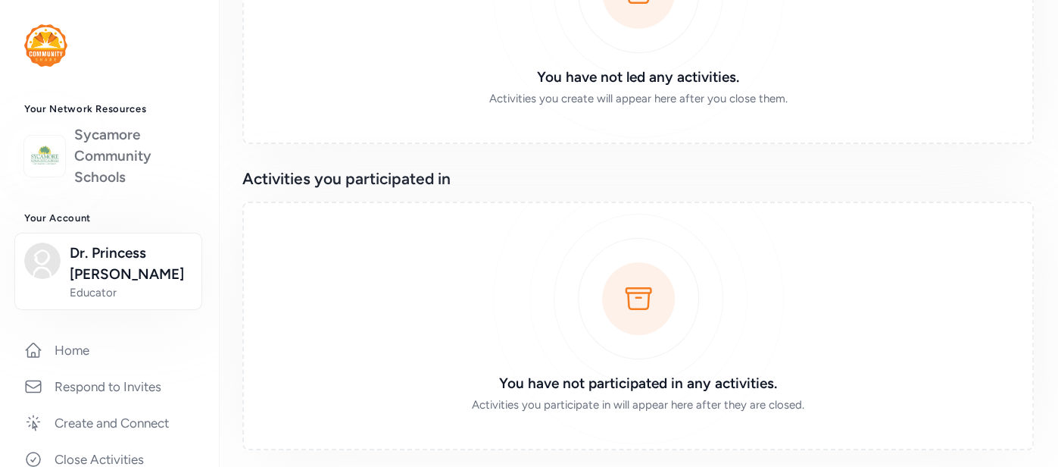
click at [94, 158] on link "Sycamore Community Schools" at bounding box center [134, 156] width 120 height 64
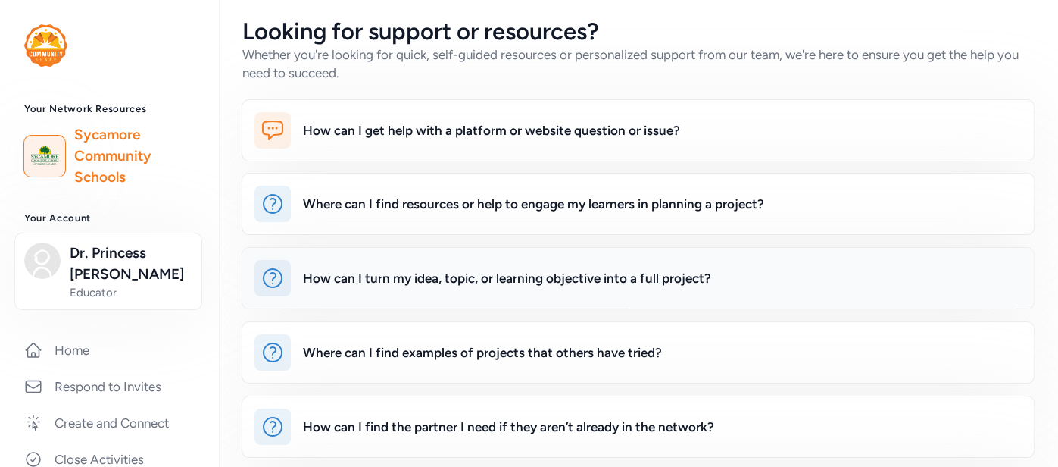
click at [493, 272] on div "How can I turn my idea, topic, or learning objective into a full project?" at bounding box center [507, 278] width 408 height 18
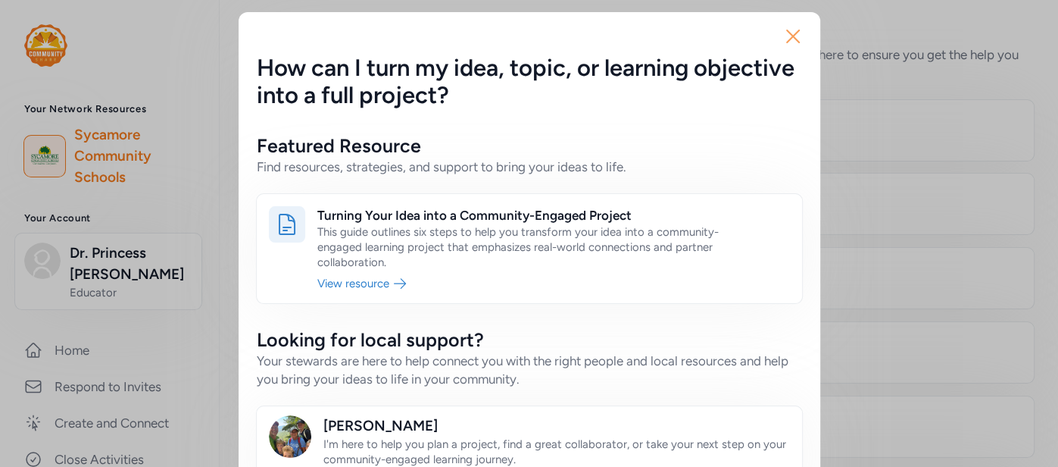
click at [796, 34] on icon "button" at bounding box center [793, 36] width 24 height 24
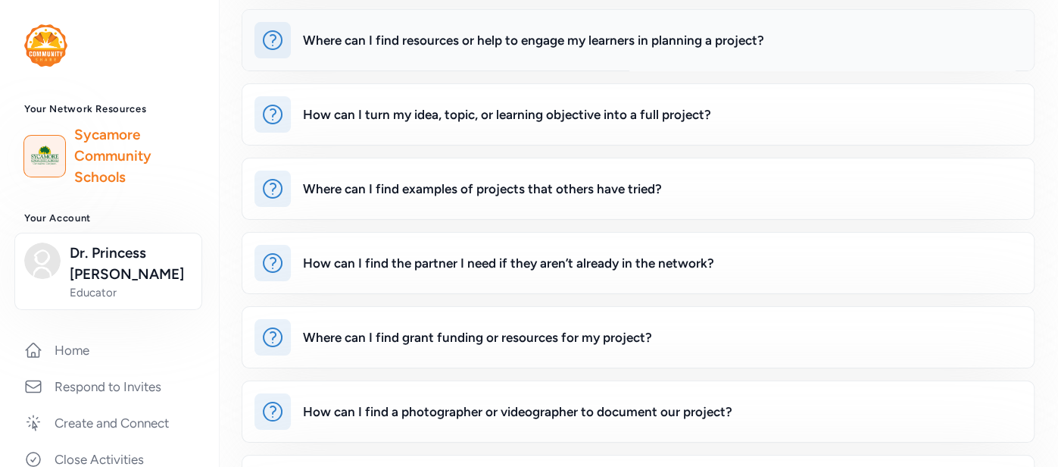
scroll to position [169, 0]
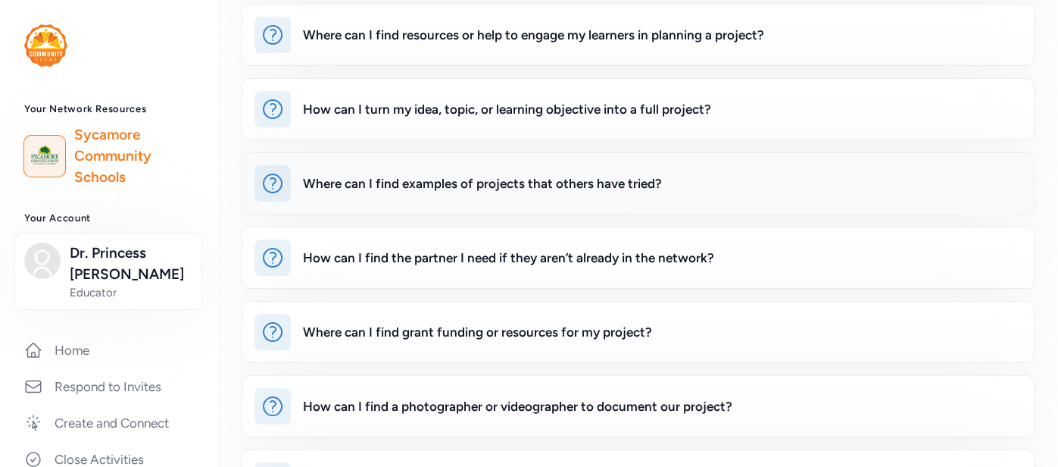
click at [604, 190] on div "Where can I find examples of projects that others have tried?" at bounding box center [662, 183] width 719 height 36
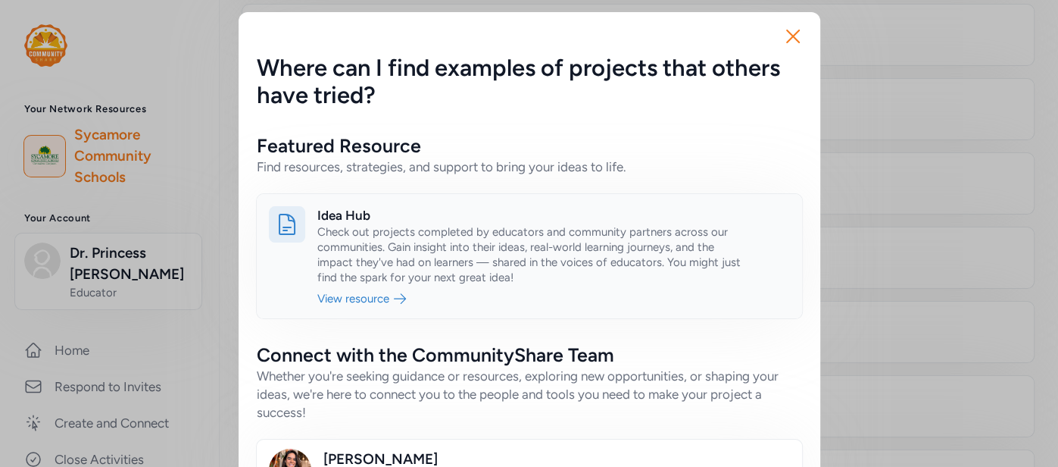
click at [348, 297] on link at bounding box center [529, 256] width 545 height 124
click at [797, 39] on icon "button" at bounding box center [793, 36] width 24 height 24
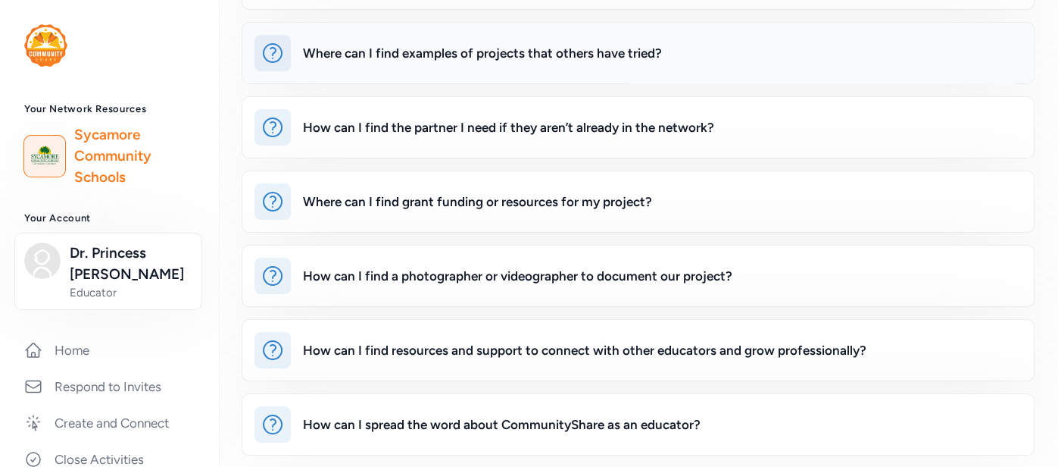
scroll to position [300, 0]
click at [650, 201] on div "Where can I find grant funding or resources for my project?" at bounding box center [662, 201] width 719 height 36
click at [650, 201] on div "Close" at bounding box center [529, 233] width 1058 height 467
click at [680, 130] on div "How can I find the partner I need if they aren’t already in the network?" at bounding box center [508, 126] width 411 height 18
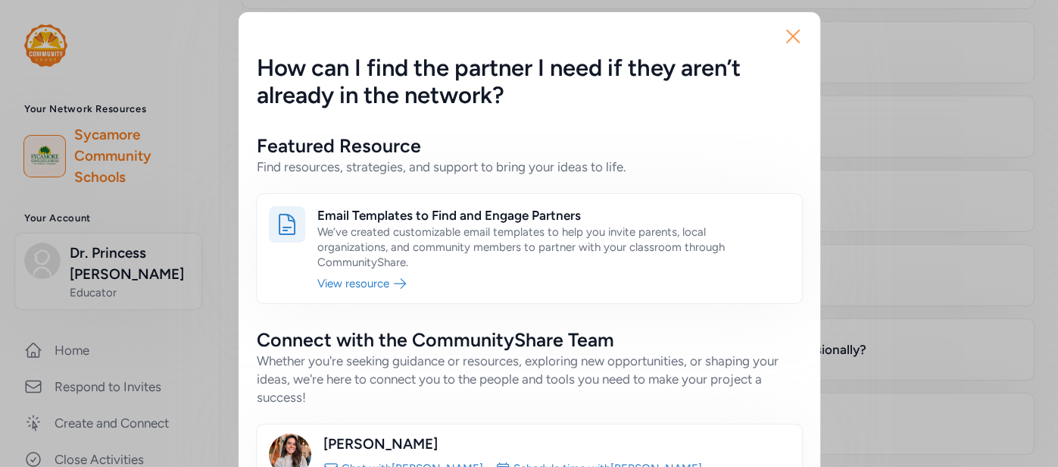
click at [794, 28] on icon "button" at bounding box center [793, 36] width 24 height 24
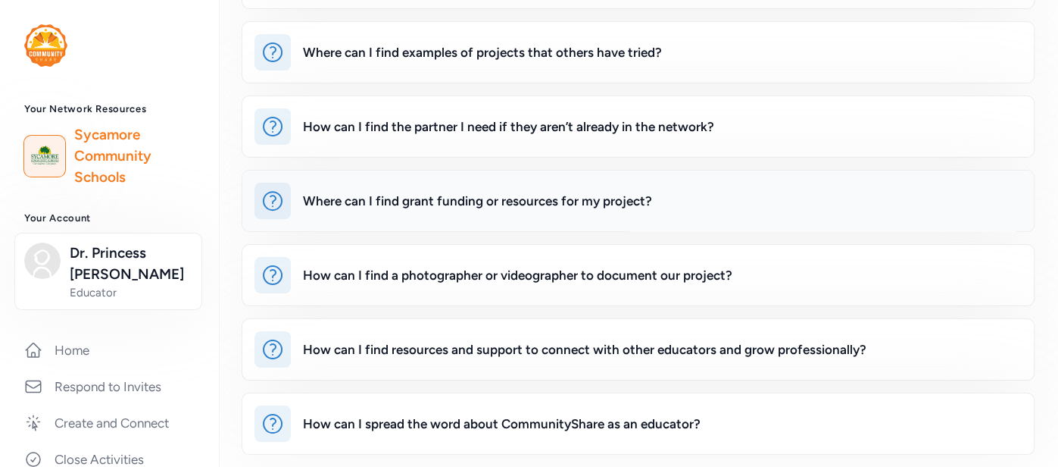
click at [551, 222] on div "Where can I find grant funding or resources for my project?" at bounding box center [638, 200] width 792 height 61
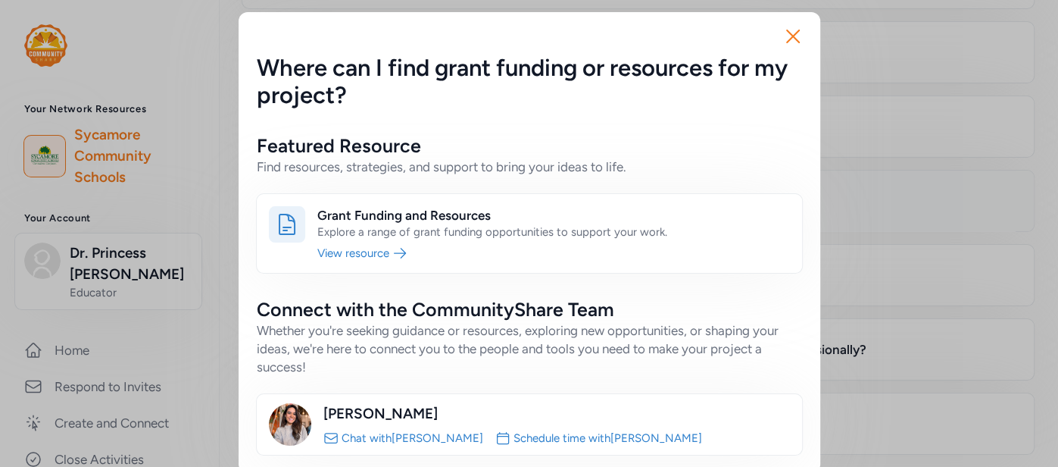
scroll to position [17, 0]
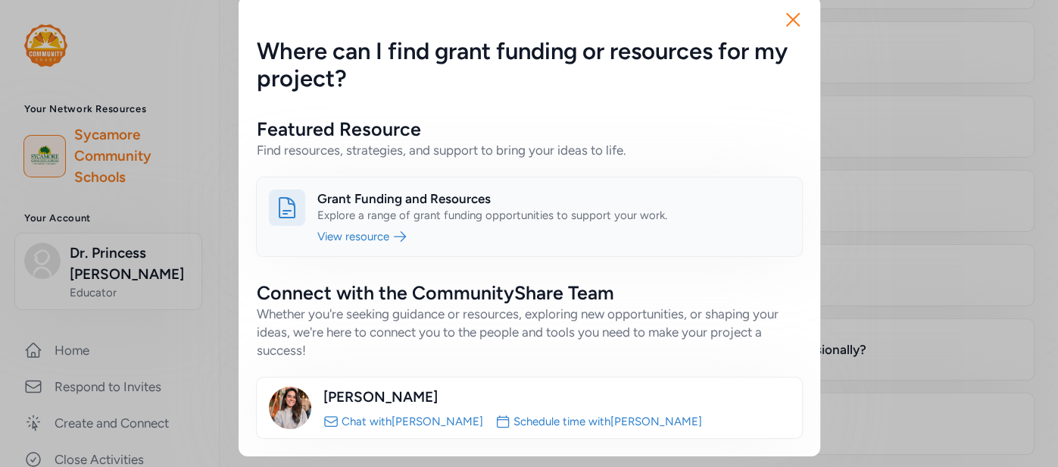
click at [376, 234] on link at bounding box center [529, 216] width 545 height 79
click at [795, 26] on icon "button" at bounding box center [793, 20] width 24 height 24
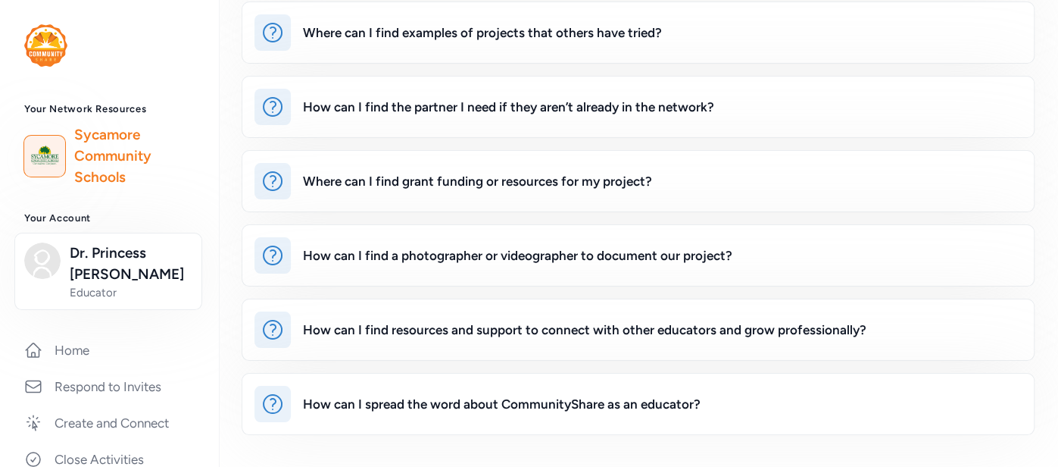
scroll to position [318, 0]
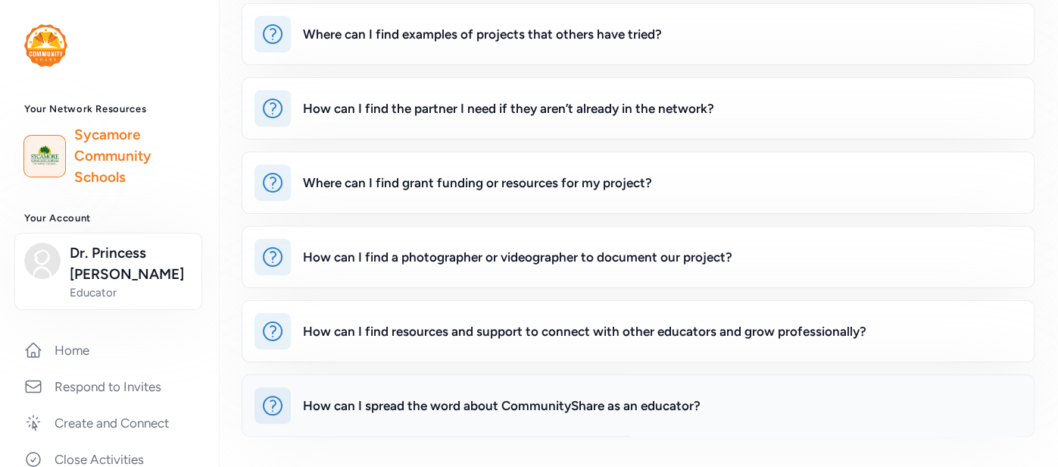
click at [460, 407] on div "How can I spread the word about CommunityShare as an educator?" at bounding box center [502, 405] width 398 height 18
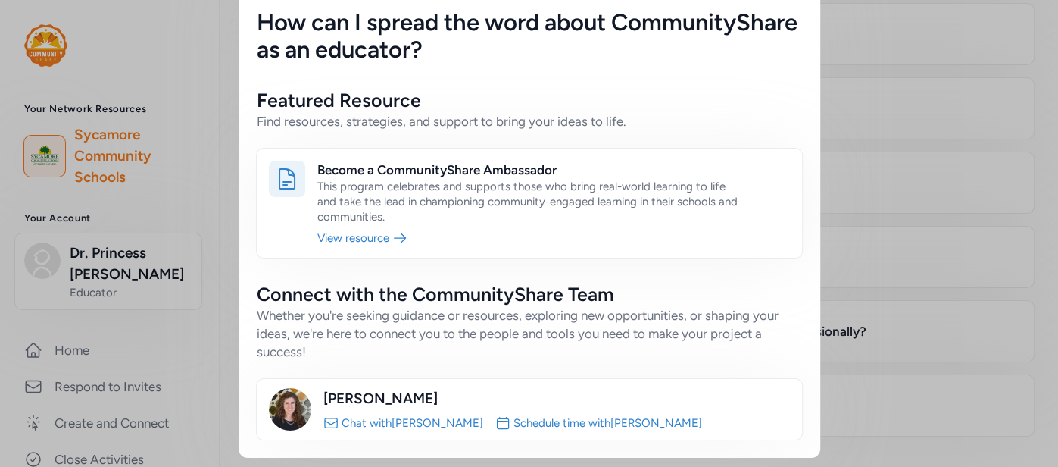
scroll to position [47, 0]
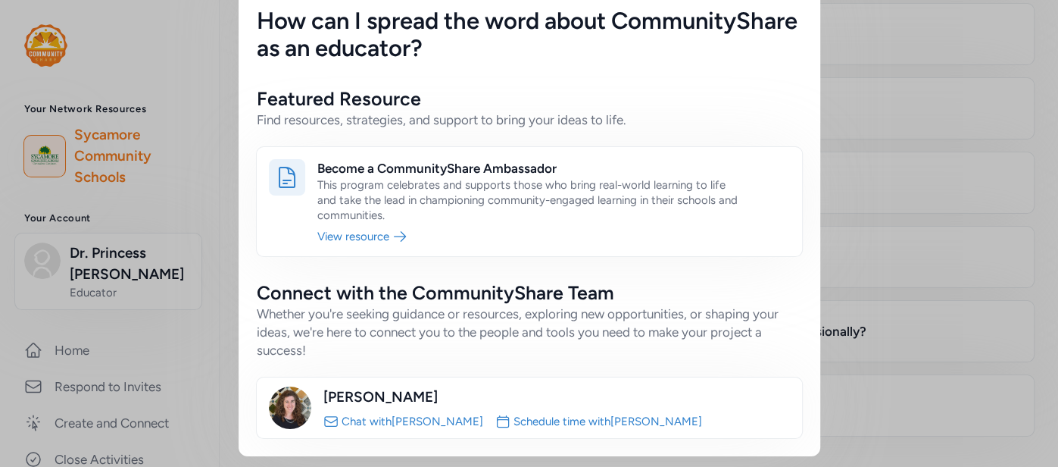
click at [354, 423] on link "Chat with [PERSON_NAME]" at bounding box center [413, 421] width 142 height 15
